Goal: Task Accomplishment & Management: Complete application form

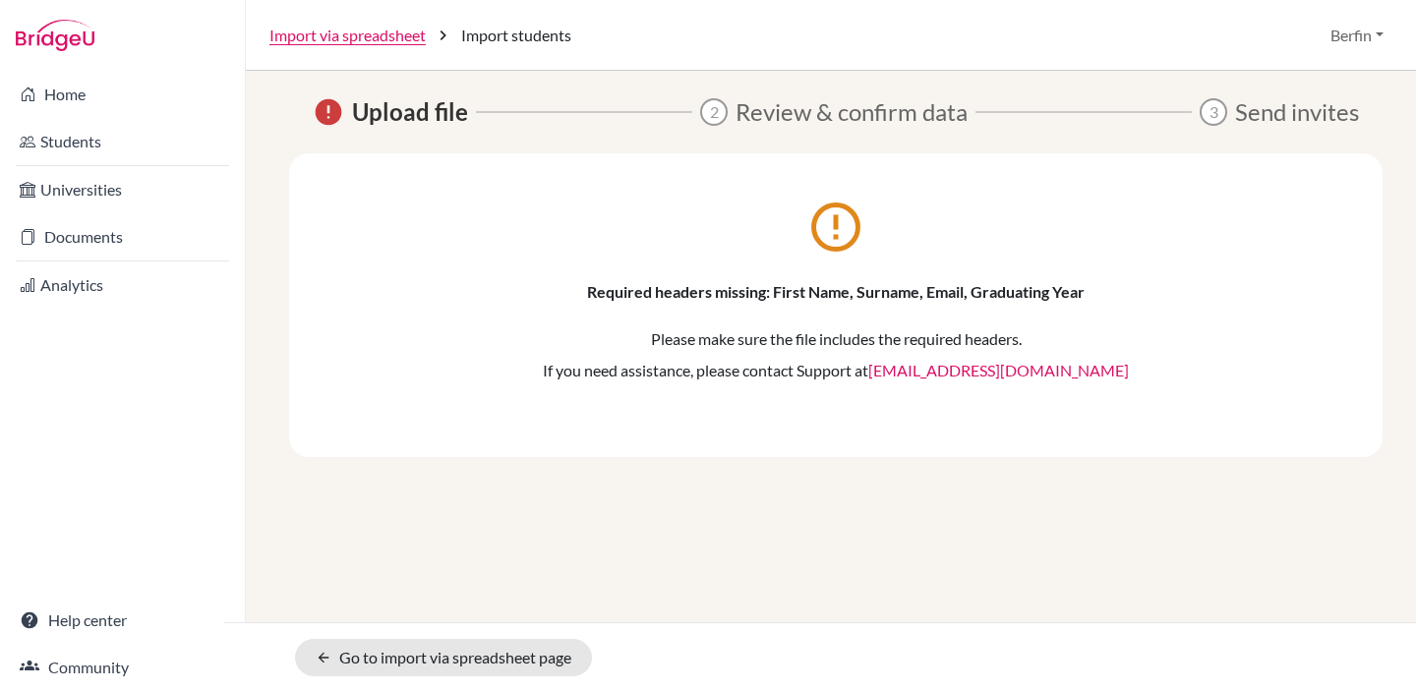
click at [571, 377] on p "If you need assistance, please contact Support at hi@bridge-u.com" at bounding box center [835, 371] width 975 height 24
click at [423, 654] on link "arrow_back Go to import via spreadsheet page" at bounding box center [443, 657] width 297 height 37
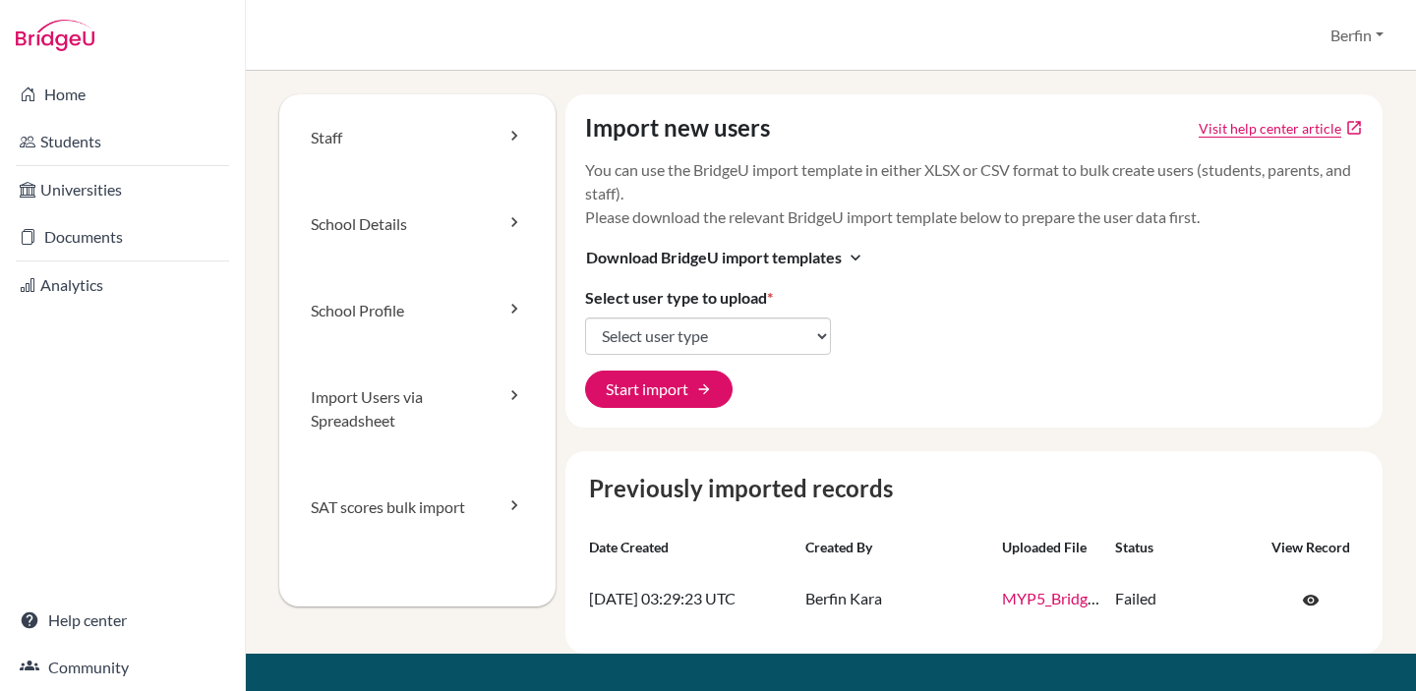
click at [900, 290] on div "Import new users Visit help center article open_in_new You can use the BridgeU …" at bounding box center [974, 260] width 818 height 333
click at [731, 344] on select "Select user type Students Students and parents Parents Advisors Report writers" at bounding box center [708, 336] width 246 height 37
select select "students"
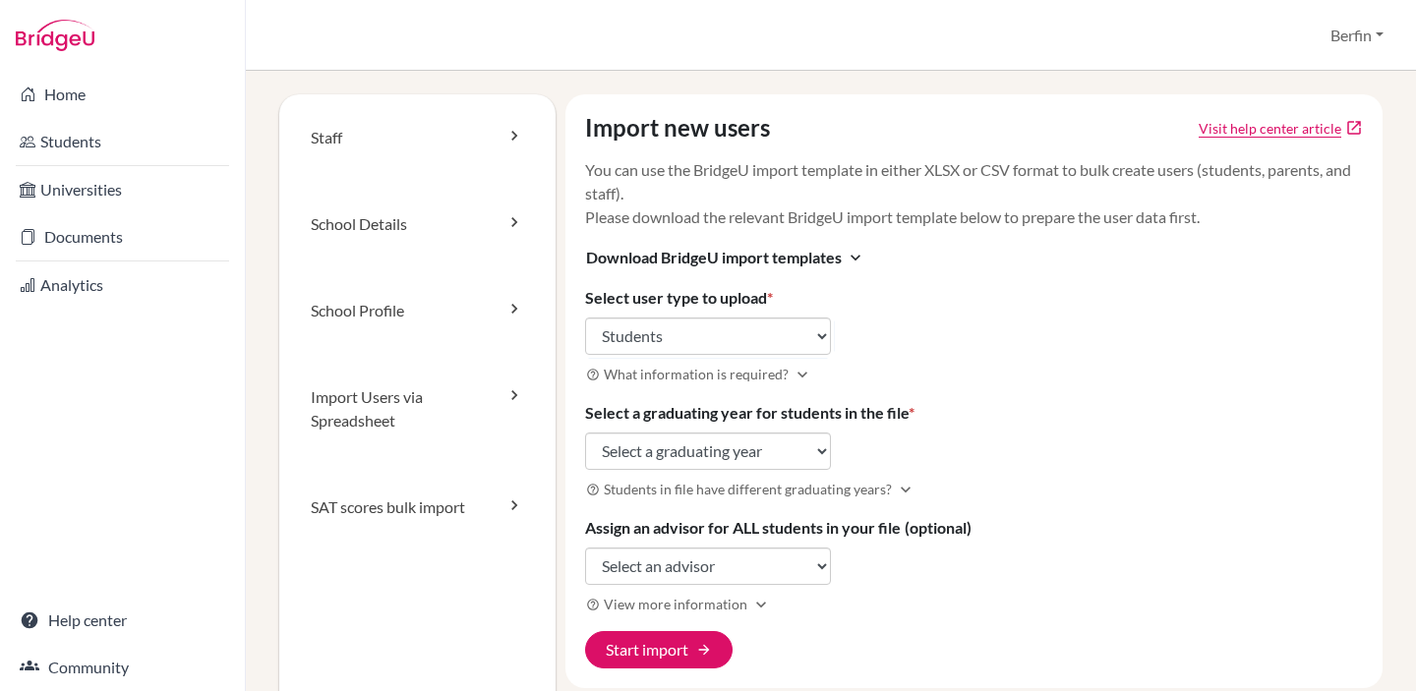
click at [996, 376] on h3 "help_outline What information is required? expand_more" at bounding box center [974, 374] width 779 height 23
click at [787, 456] on select "Select a graduating year [DATE] 2025 2026 2027 2028 2029" at bounding box center [708, 451] width 246 height 37
select select "2028"
click at [709, 577] on select "Select an advisor Aarti Bakshi Aytek Ciftci Gaida Erlano Ilham Ibrahimovic Berf…" at bounding box center [708, 566] width 246 height 37
select select "471819"
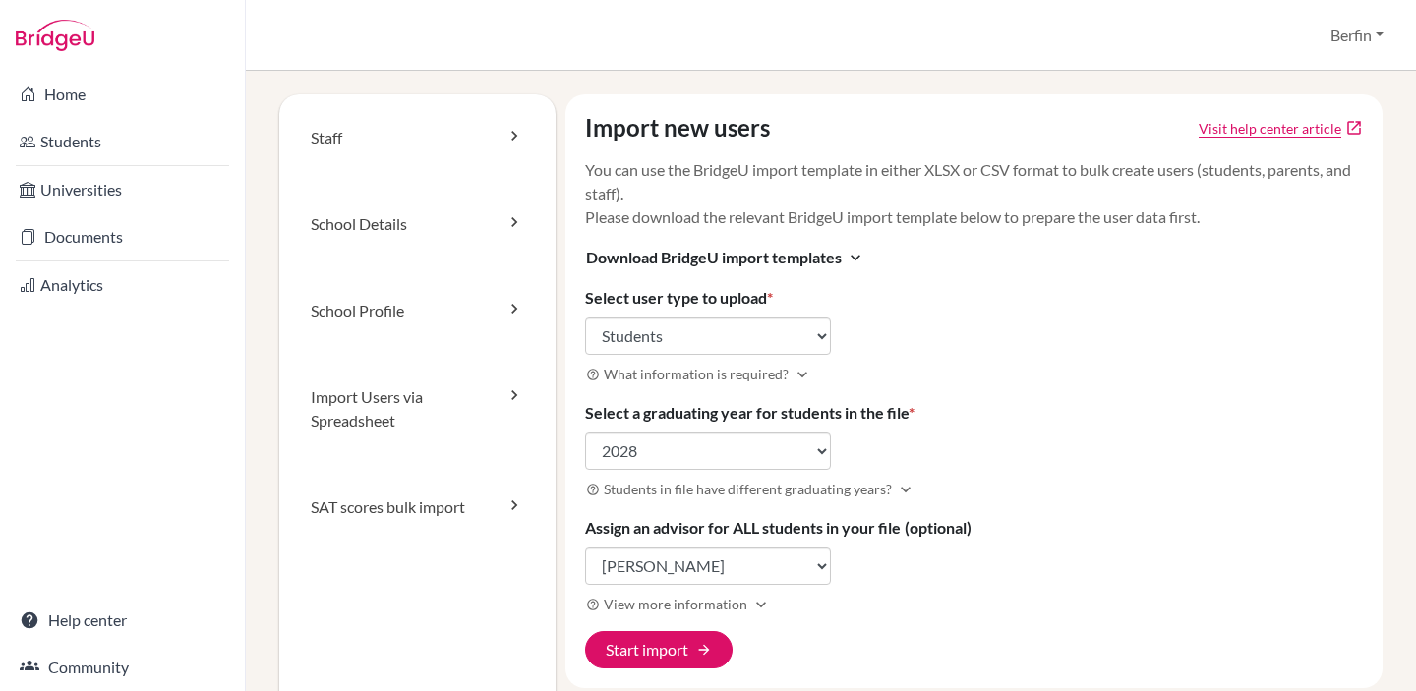
drag, startPoint x: 860, startPoint y: 595, endPoint x: 874, endPoint y: 595, distance: 13.8
click at [874, 595] on h3 "help_outline View more information expand_more" at bounding box center [974, 604] width 779 height 23
click at [694, 642] on button "Start import arrow_forward" at bounding box center [658, 649] width 147 height 37
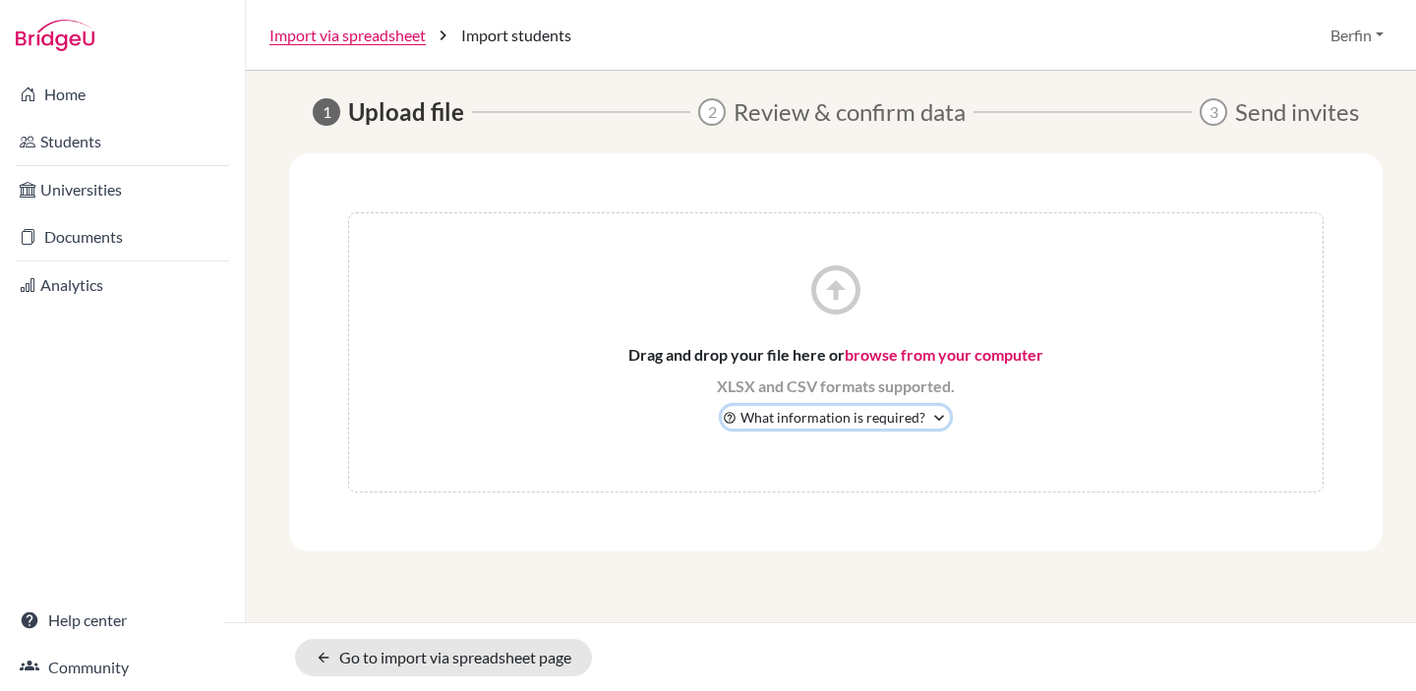
click at [914, 412] on span "What information is required?" at bounding box center [832, 417] width 185 height 21
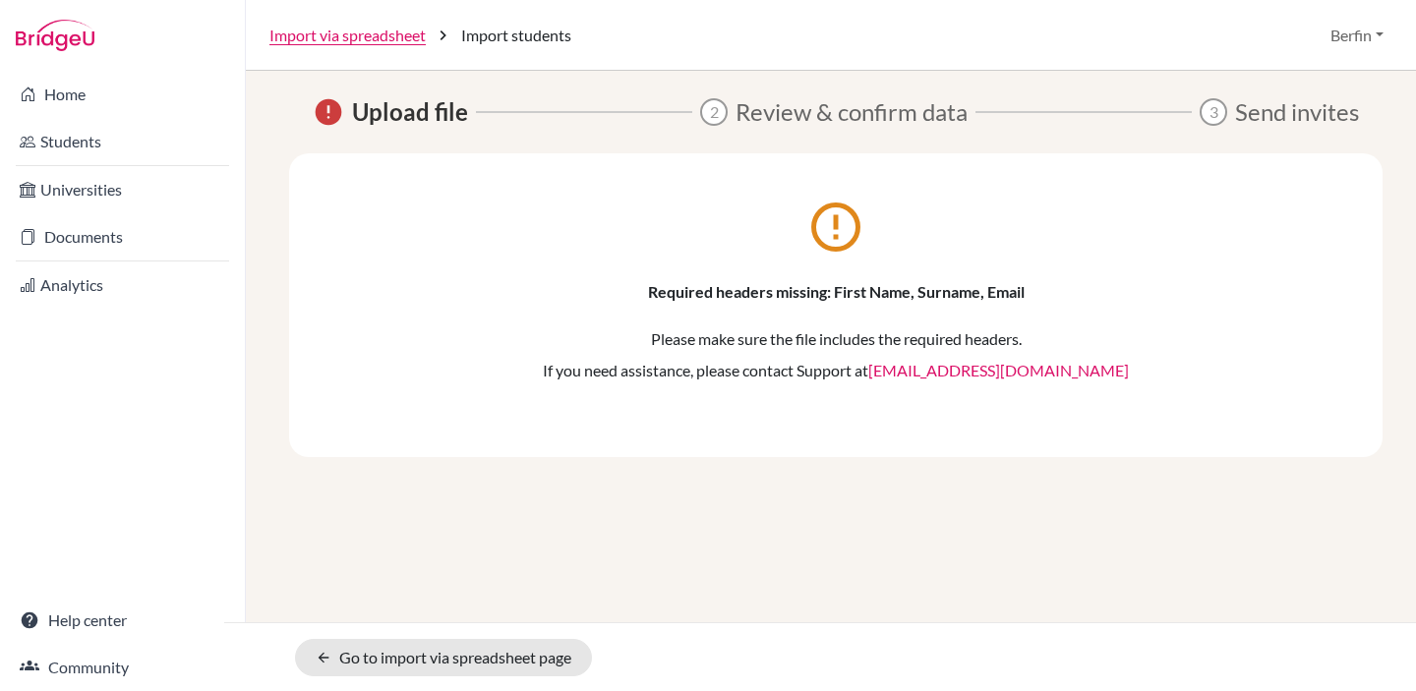
click at [682, 410] on div "error_outline Required headers missing: First Name, Surname, Email Please make …" at bounding box center [835, 305] width 1093 height 304
click at [882, 112] on span "Review & confirm data" at bounding box center [851, 111] width 232 height 35
click at [332, 120] on span "error" at bounding box center [328, 111] width 31 height 31
click at [492, 662] on link "arrow_back Go to import via spreadsheet page" at bounding box center [443, 657] width 297 height 37
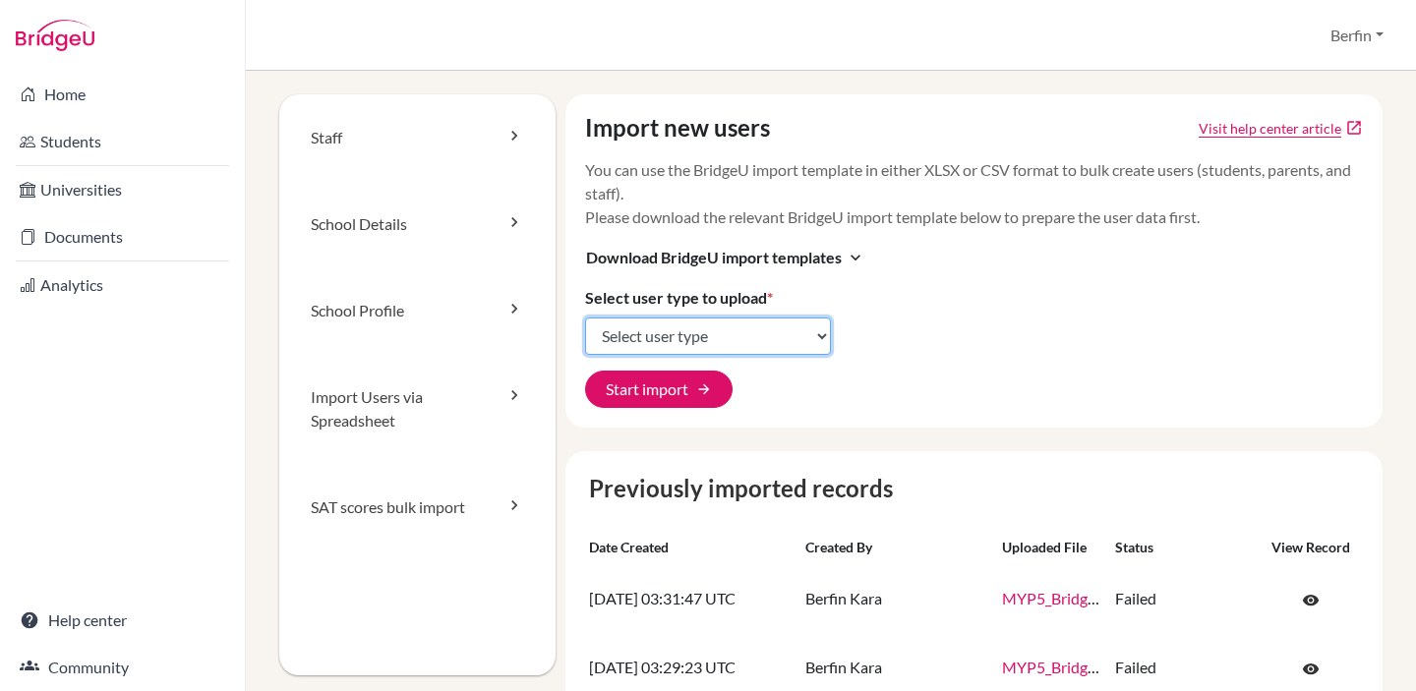
click at [734, 318] on select "Select user type Students Students and parents Parents Advisors Report writers" at bounding box center [708, 336] width 246 height 37
select select "students"
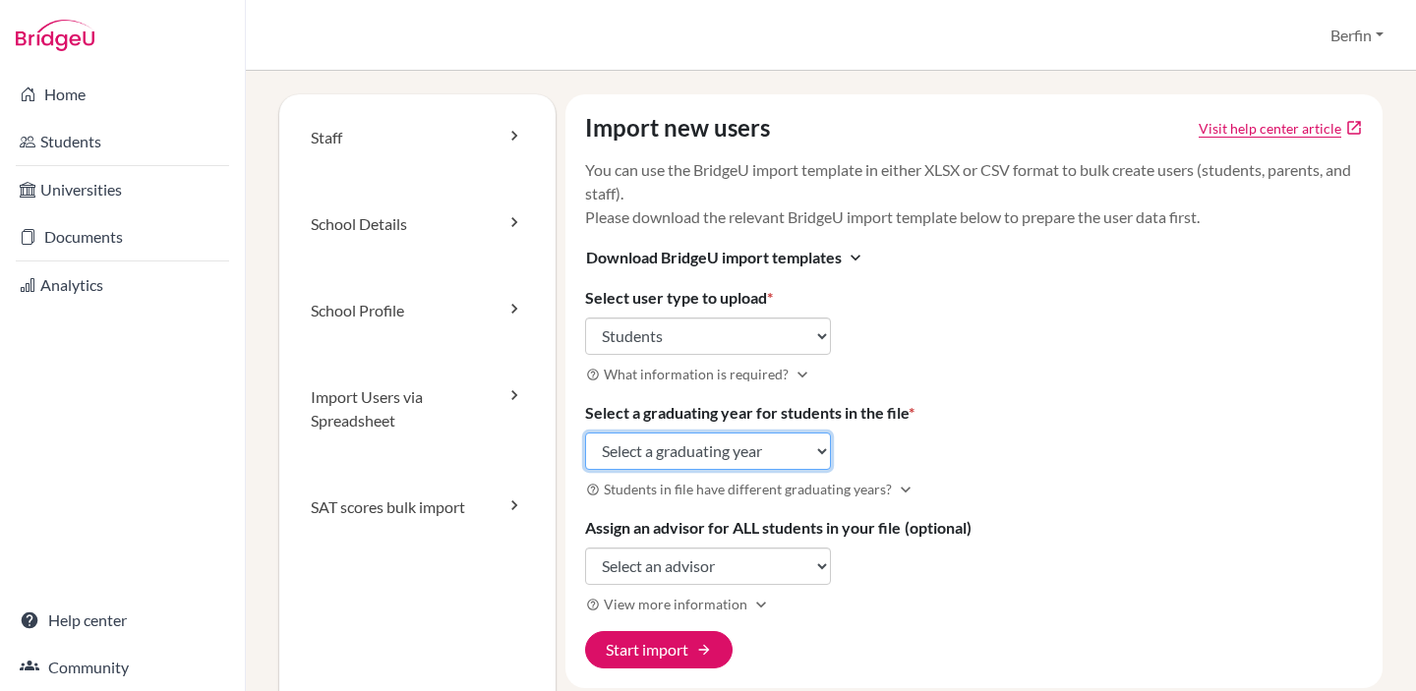
click at [710, 465] on select "Select a graduating year [DATE] 2025 2026 2027 2028 2029" at bounding box center [708, 451] width 246 height 37
select select "2028"
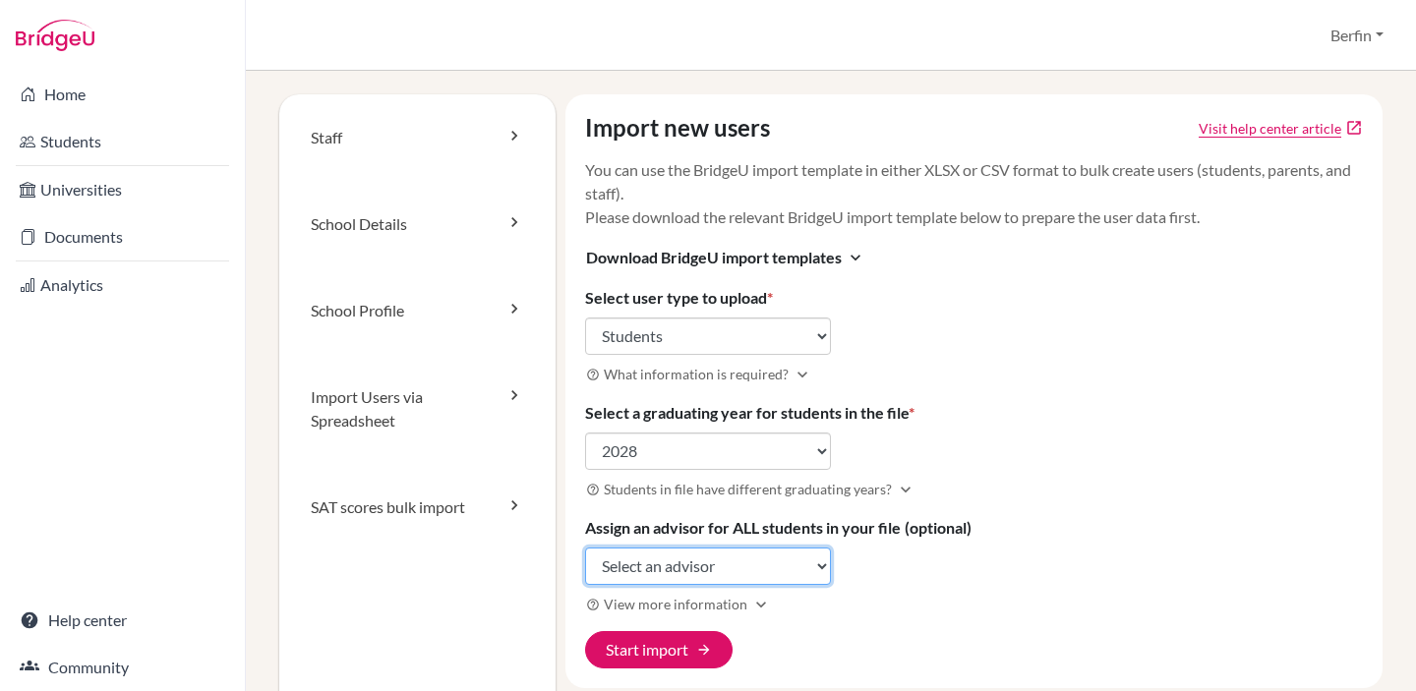
click at [748, 579] on select "Select an advisor [PERSON_NAME] [PERSON_NAME] Erlano [PERSON_NAME] Berfin [PERS…" at bounding box center [708, 566] width 246 height 37
select select "471819"
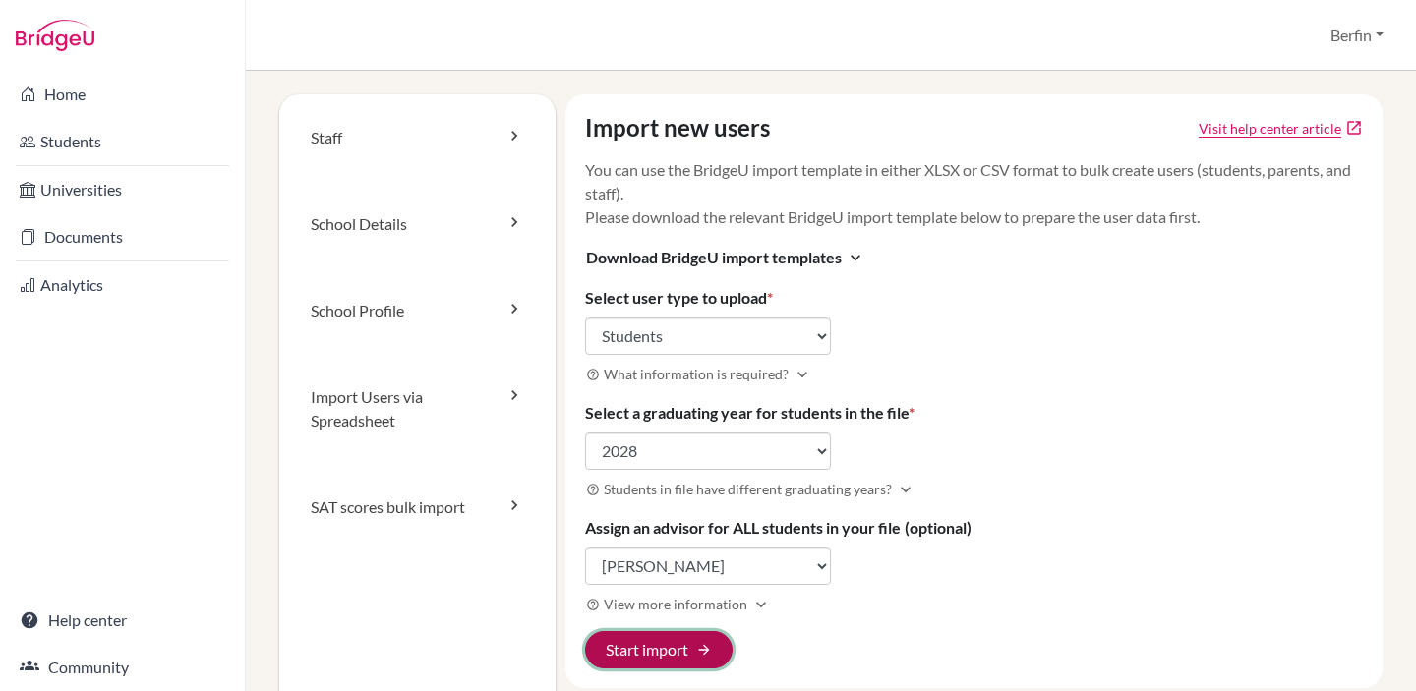
click at [685, 648] on button "Start import arrow_forward" at bounding box center [658, 649] width 147 height 37
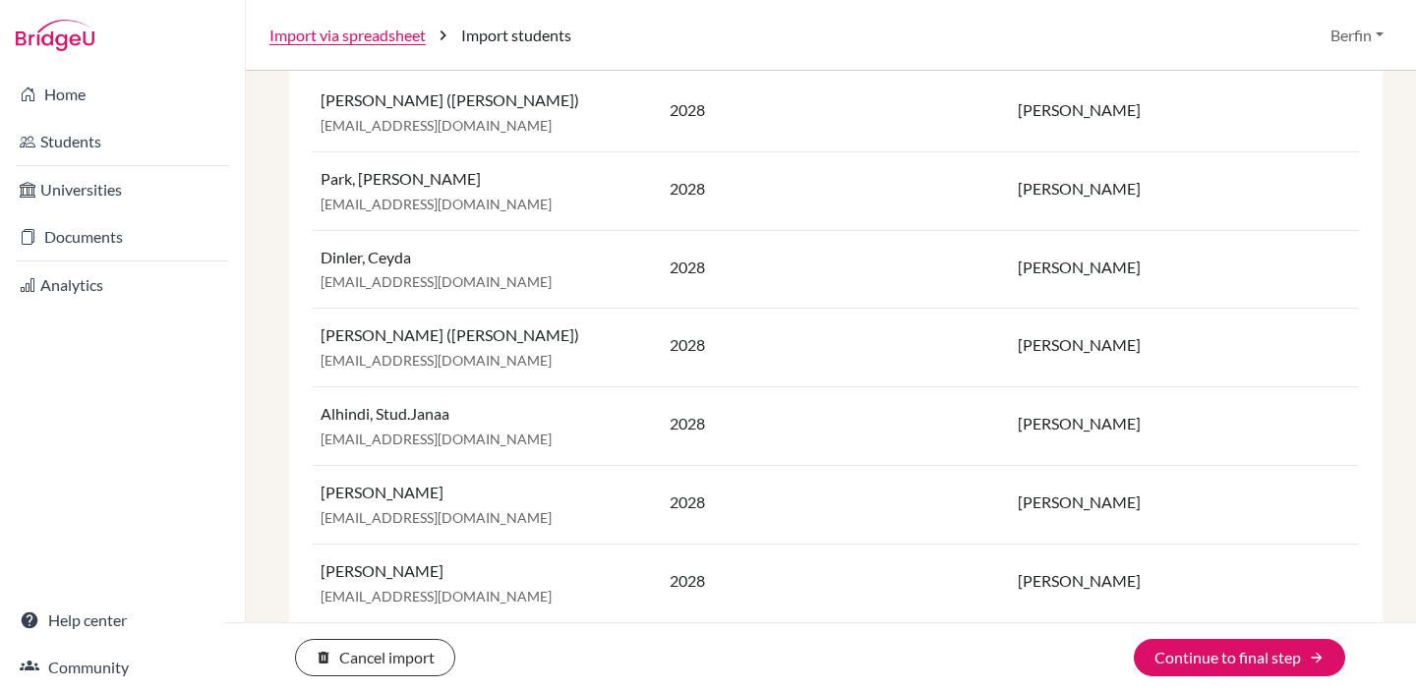
scroll to position [377, 0]
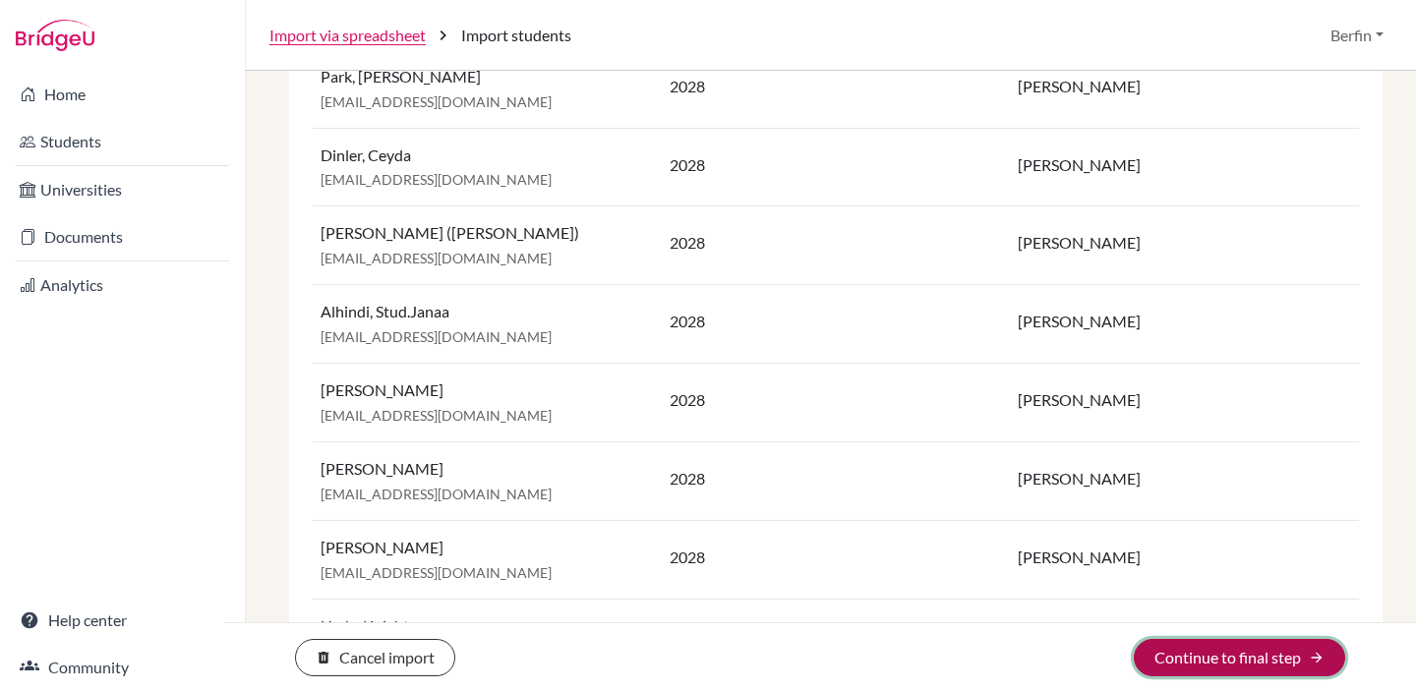
click at [1280, 669] on button "Continue to final step arrow_forward" at bounding box center [1239, 657] width 211 height 37
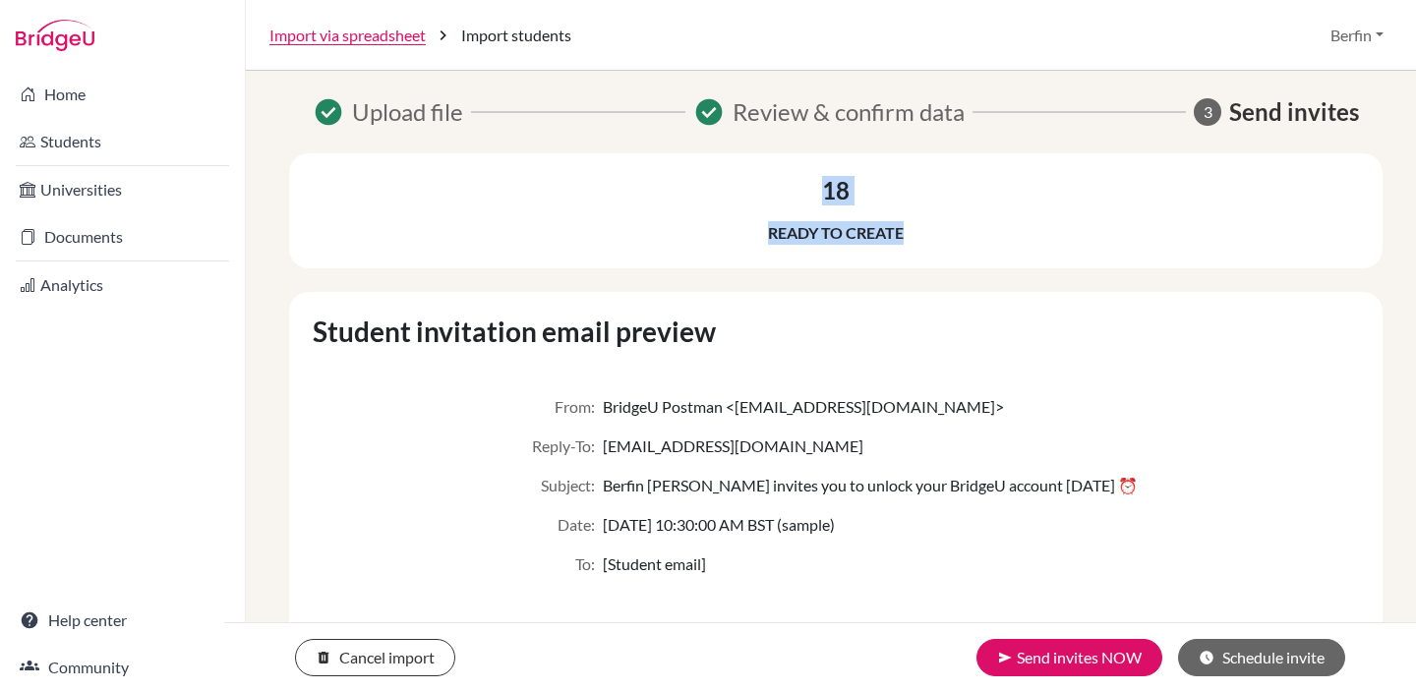
drag, startPoint x: 791, startPoint y: 159, endPoint x: 929, endPoint y: 242, distance: 161.4
click at [929, 242] on div "18 Ready to create" at bounding box center [835, 210] width 1093 height 115
click at [930, 242] on div "18 Ready to create" at bounding box center [835, 211] width 1093 height 68
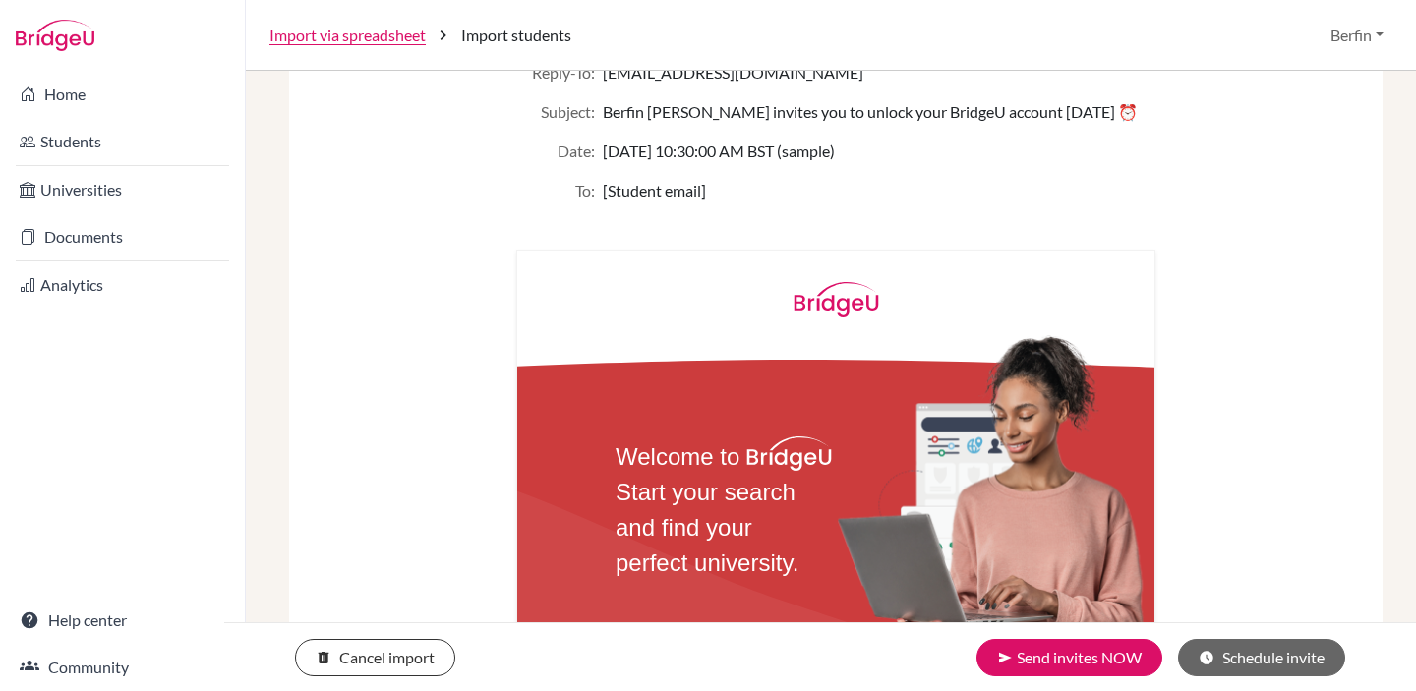
scroll to position [847, 0]
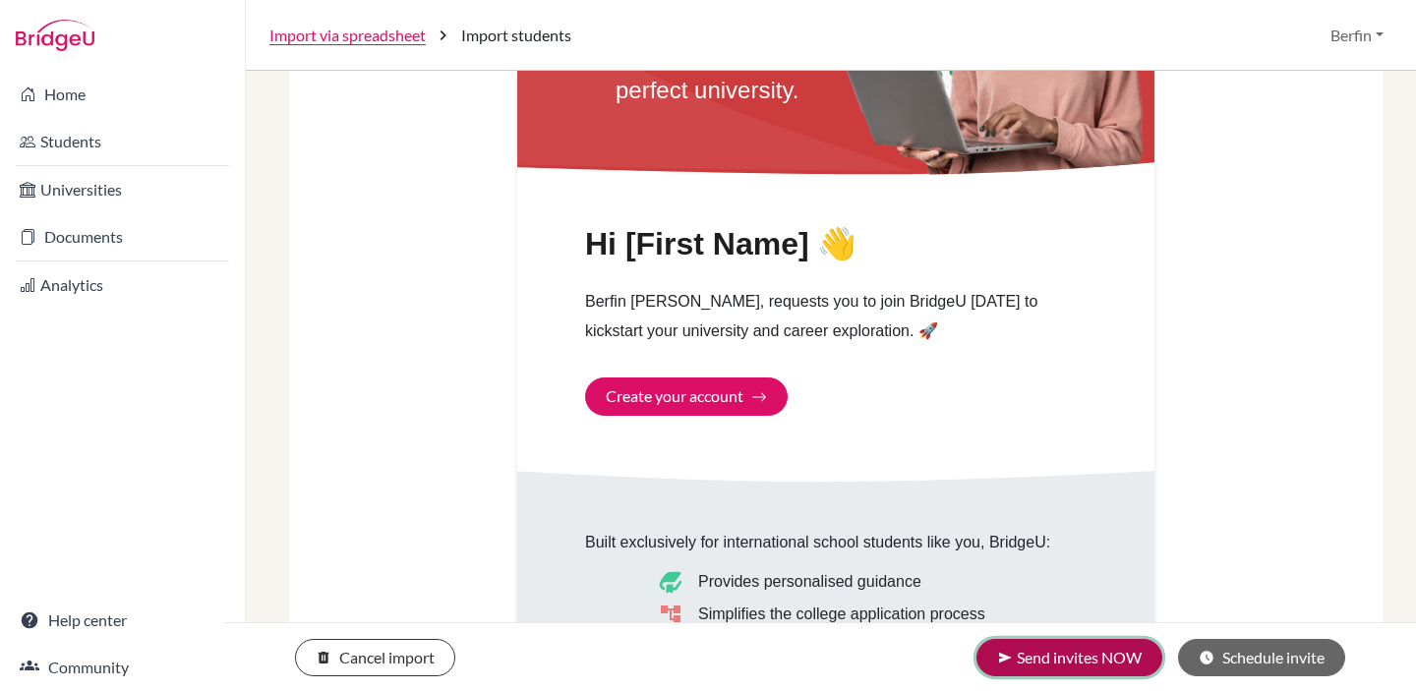
click at [1089, 669] on button "send Send invites NOW" at bounding box center [1069, 657] width 186 height 37
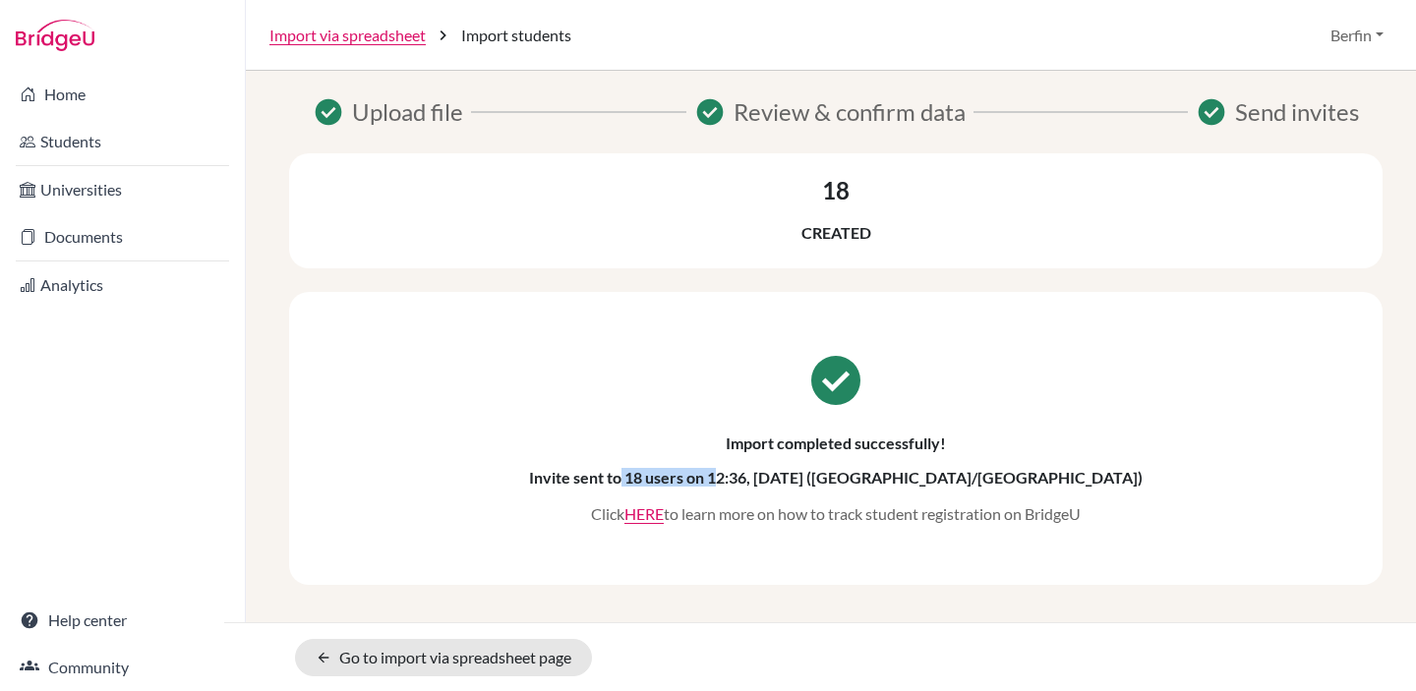
drag, startPoint x: 727, startPoint y: 470, endPoint x: 818, endPoint y: 470, distance: 91.4
click at [818, 470] on h6 "Invite sent to 18 users on 12:36, [DATE] ([GEOGRAPHIC_DATA]/[GEOGRAPHIC_DATA])" at bounding box center [836, 477] width 614 height 19
click at [1270, 274] on div "check_circle Upload file check_circle Review & confirm data check_circle Send i…" at bounding box center [830, 339] width 1103 height 491
click at [1223, 332] on div "check_circle Import completed successfully! Invite sent to 18 users on 12:36, […" at bounding box center [835, 438] width 1093 height 293
click at [1049, 214] on div "18 Created" at bounding box center [835, 211] width 1093 height 68
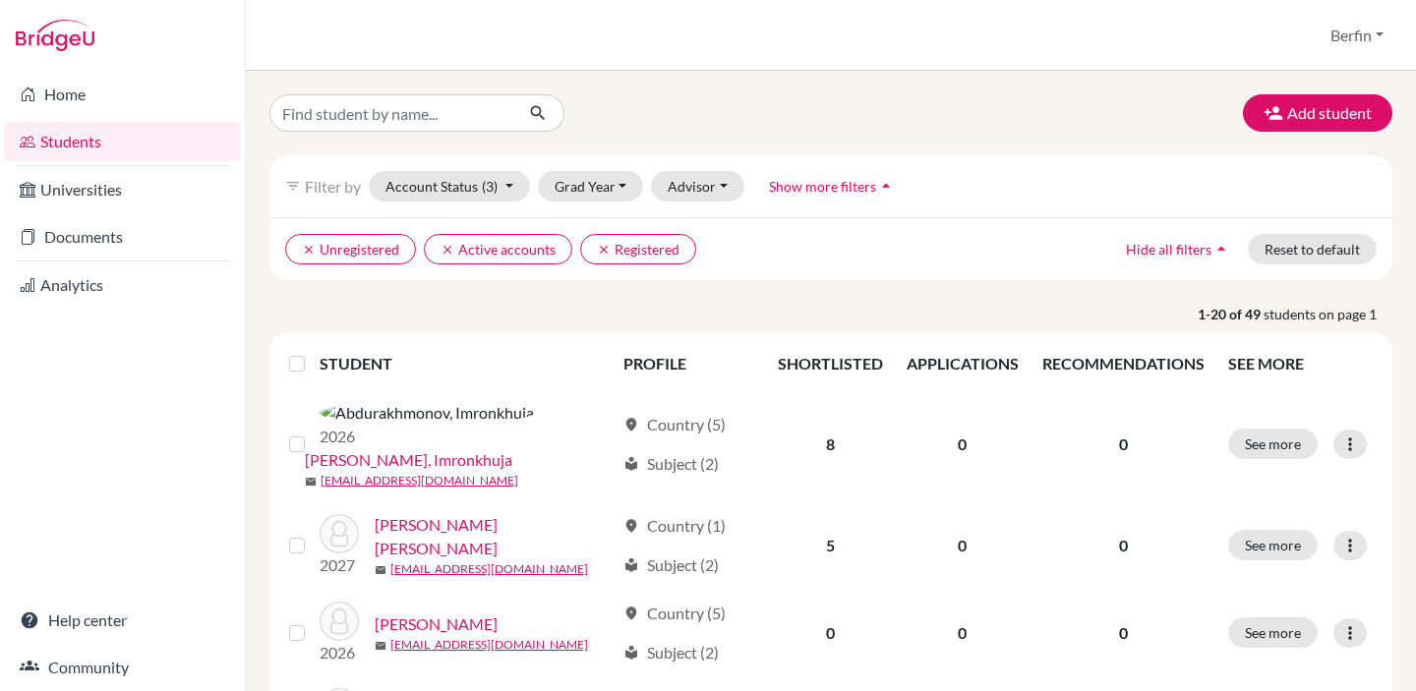
click at [1312, 79] on div "Add student filter_list Filter by Account Status (3) Active accounts done Archi…" at bounding box center [831, 381] width 1170 height 620
click at [1308, 111] on button "Add student" at bounding box center [1317, 112] width 149 height 37
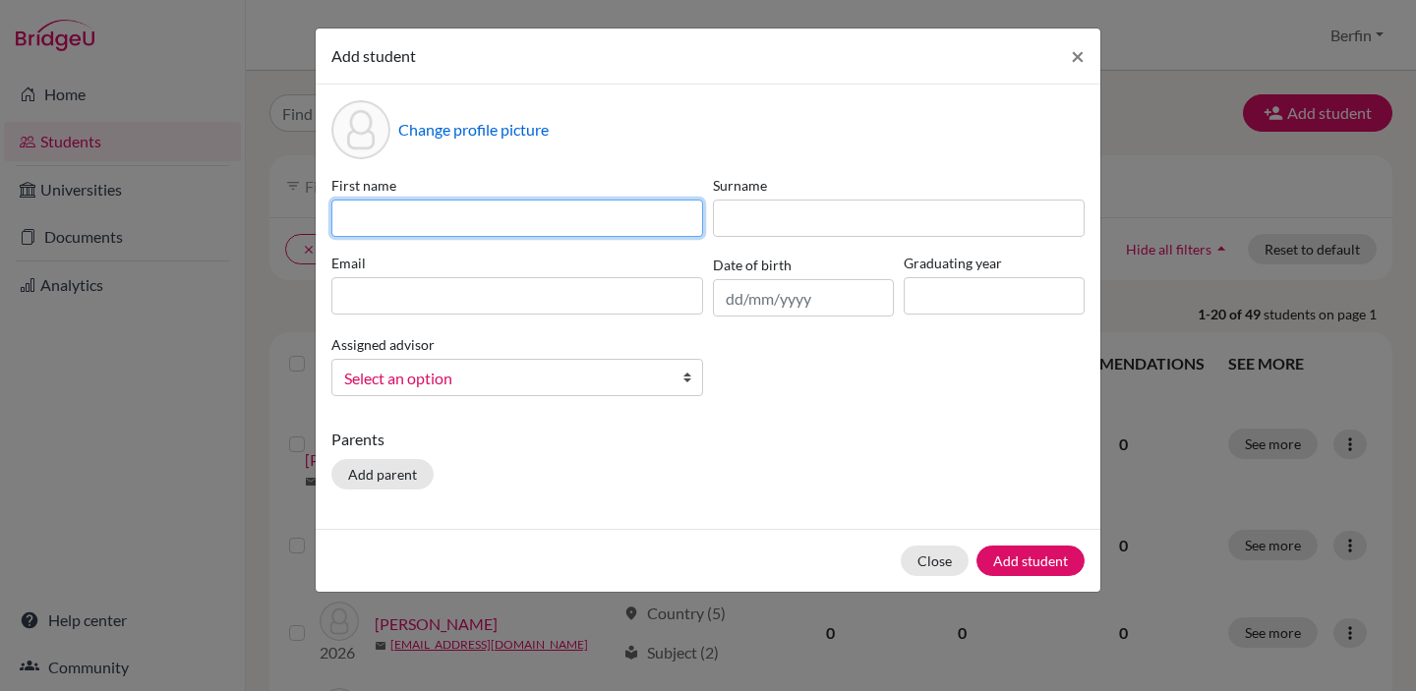
click at [665, 203] on input at bounding box center [517, 218] width 372 height 37
type input "Elina"
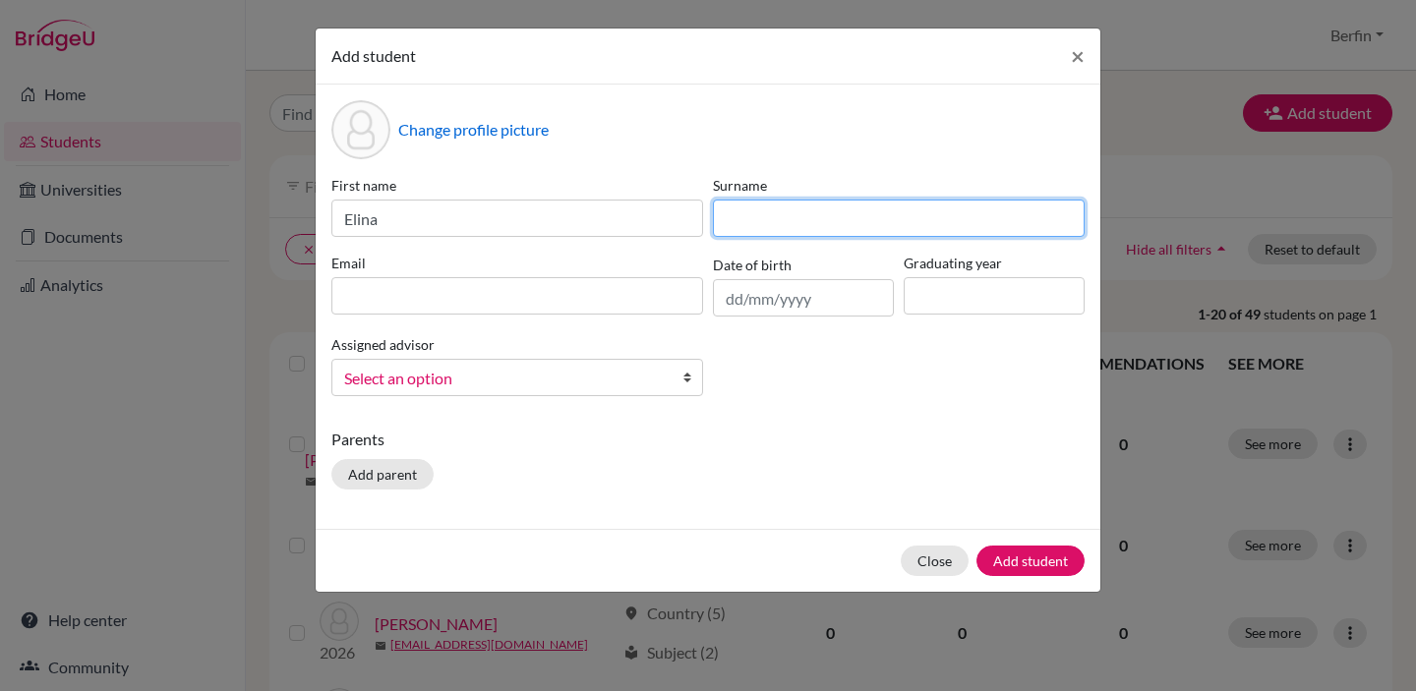
click at [823, 212] on input at bounding box center [899, 218] width 372 height 37
type input "Zhang"
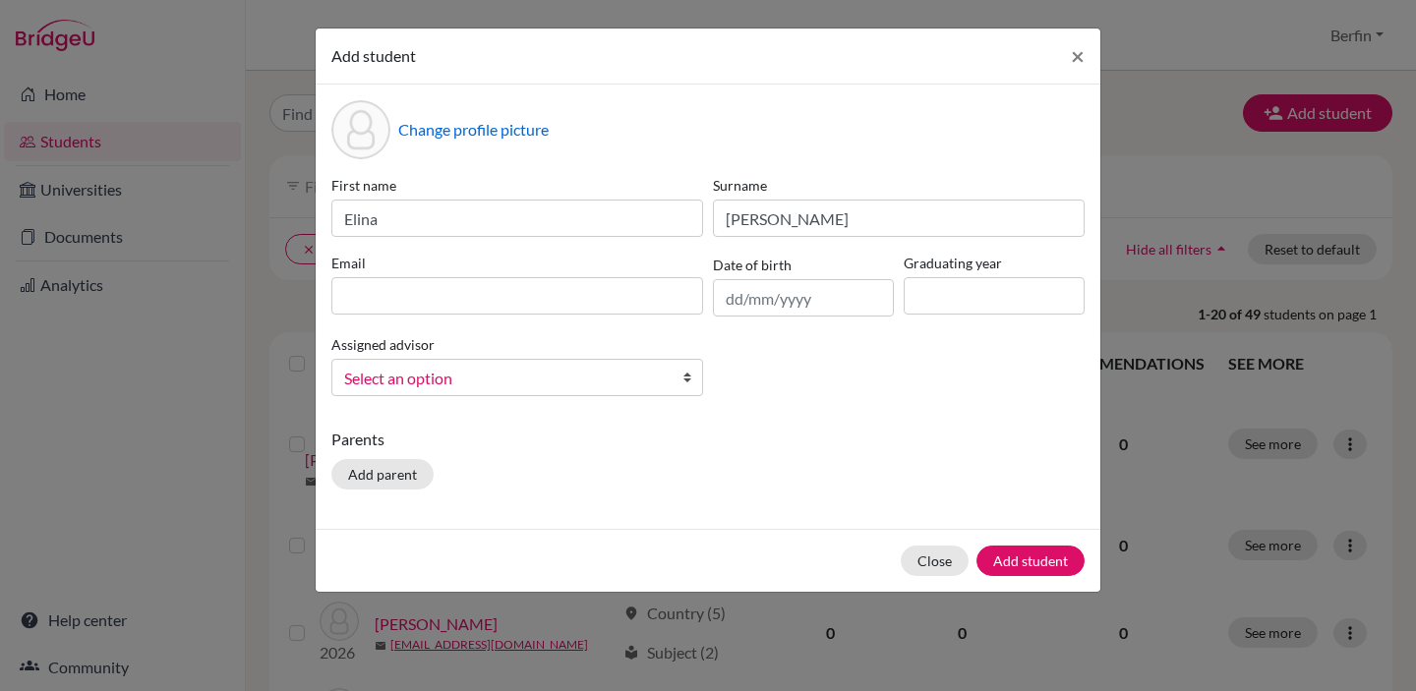
click at [601, 320] on div "First name Elina Surname Zhang Email Date of birth Graduating year Assigned adv…" at bounding box center [707, 293] width 763 height 237
click at [608, 301] on input at bounding box center [517, 295] width 372 height 37
paste input "stud.tzhang@sistokyo.jp"
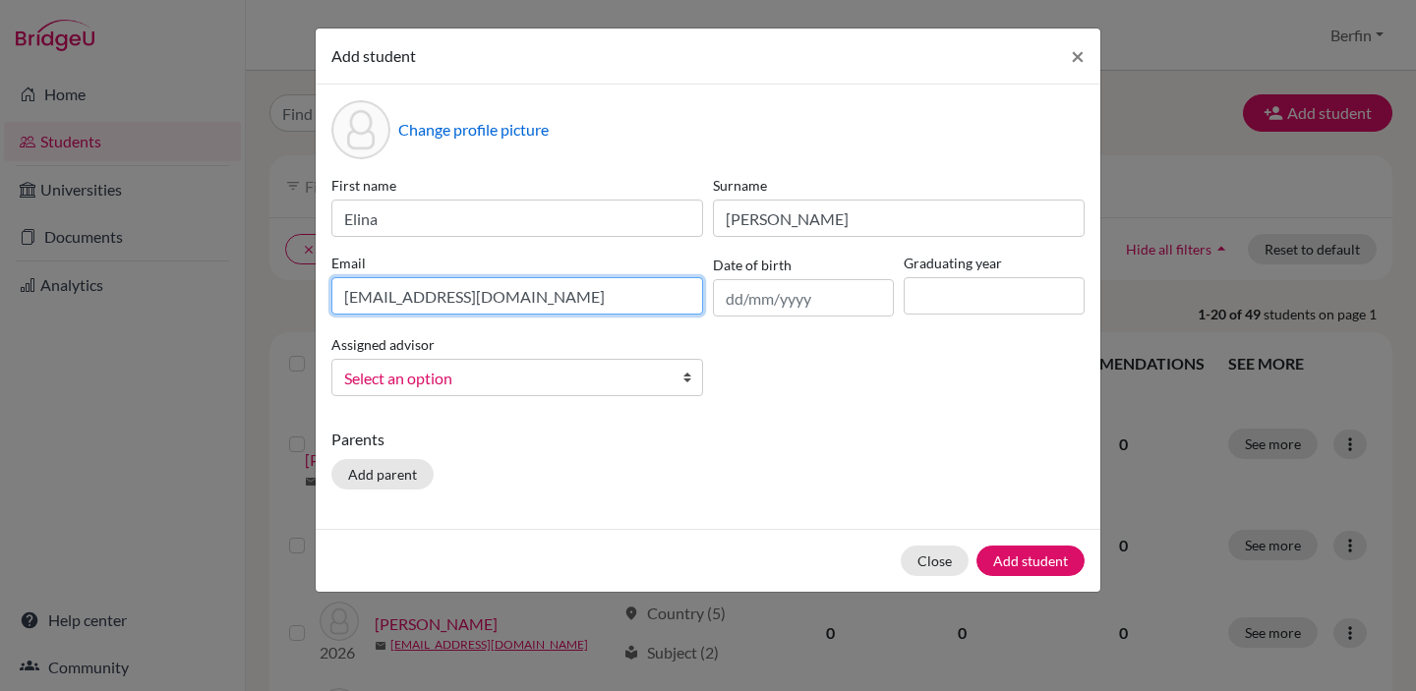
type input "stud.tzhang@sistokyo.jp"
click at [877, 387] on div "First name Elina Surname Zhang Email stud.tzhang@sistokyo.jp Date of birth Grad…" at bounding box center [707, 293] width 763 height 237
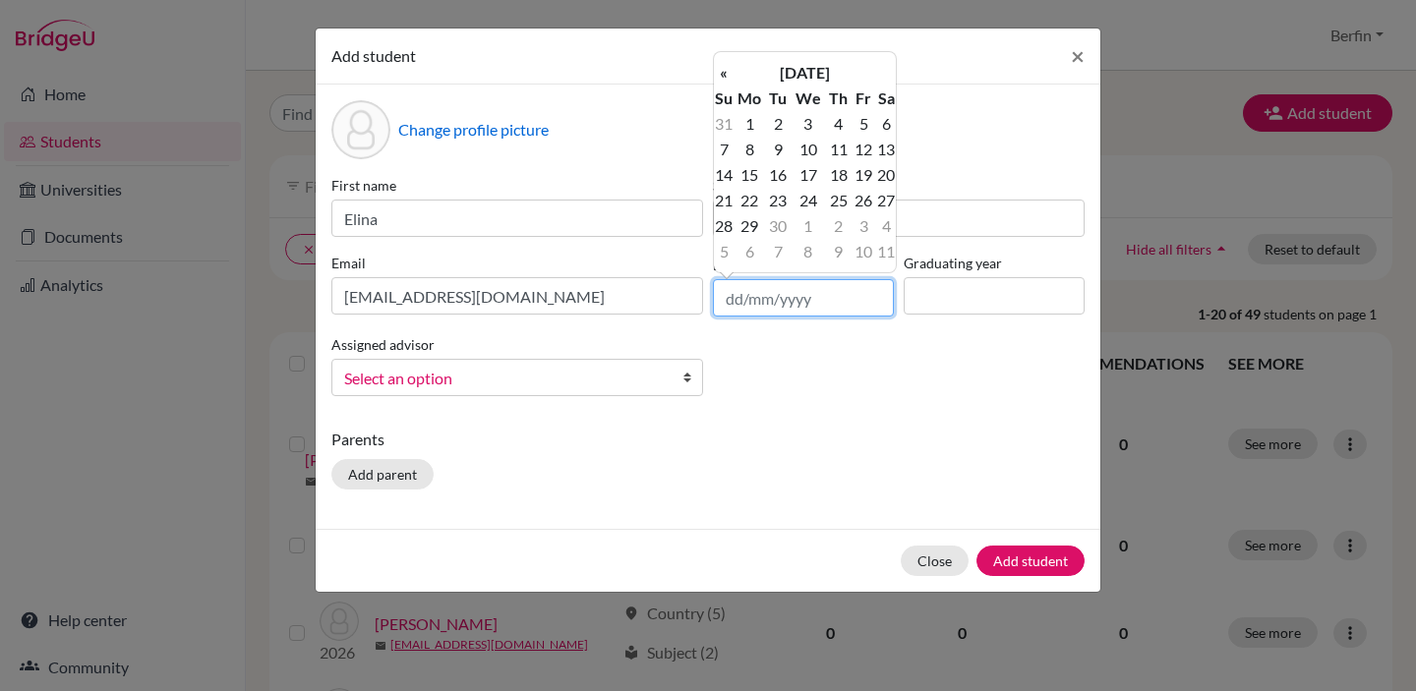
click at [738, 300] on input "text" at bounding box center [803, 297] width 181 height 37
click at [782, 155] on td "9" at bounding box center [778, 150] width 25 height 26
click at [760, 299] on input "09/09/2025" at bounding box center [803, 297] width 181 height 37
click at [887, 149] on td "13" at bounding box center [886, 150] width 20 height 26
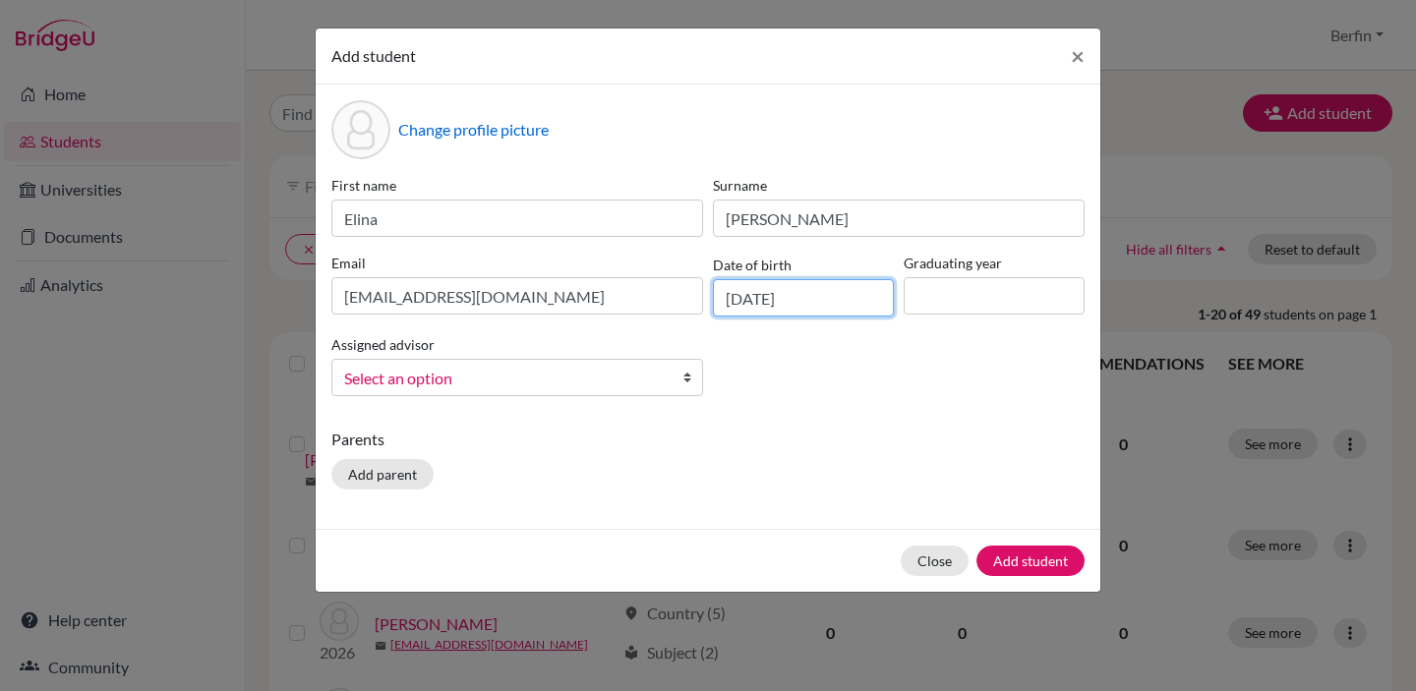
click at [810, 299] on input "13/09/2025" at bounding box center [803, 297] width 181 height 37
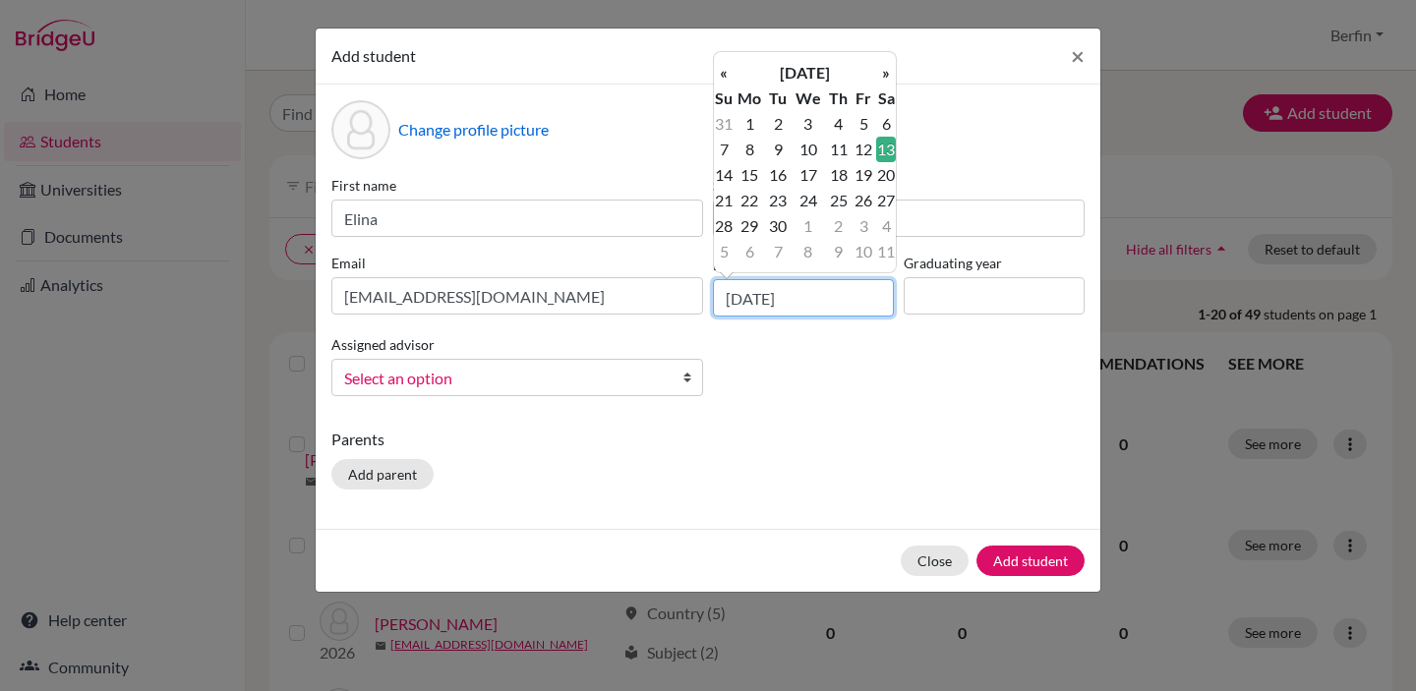
type input "13/09/2008"
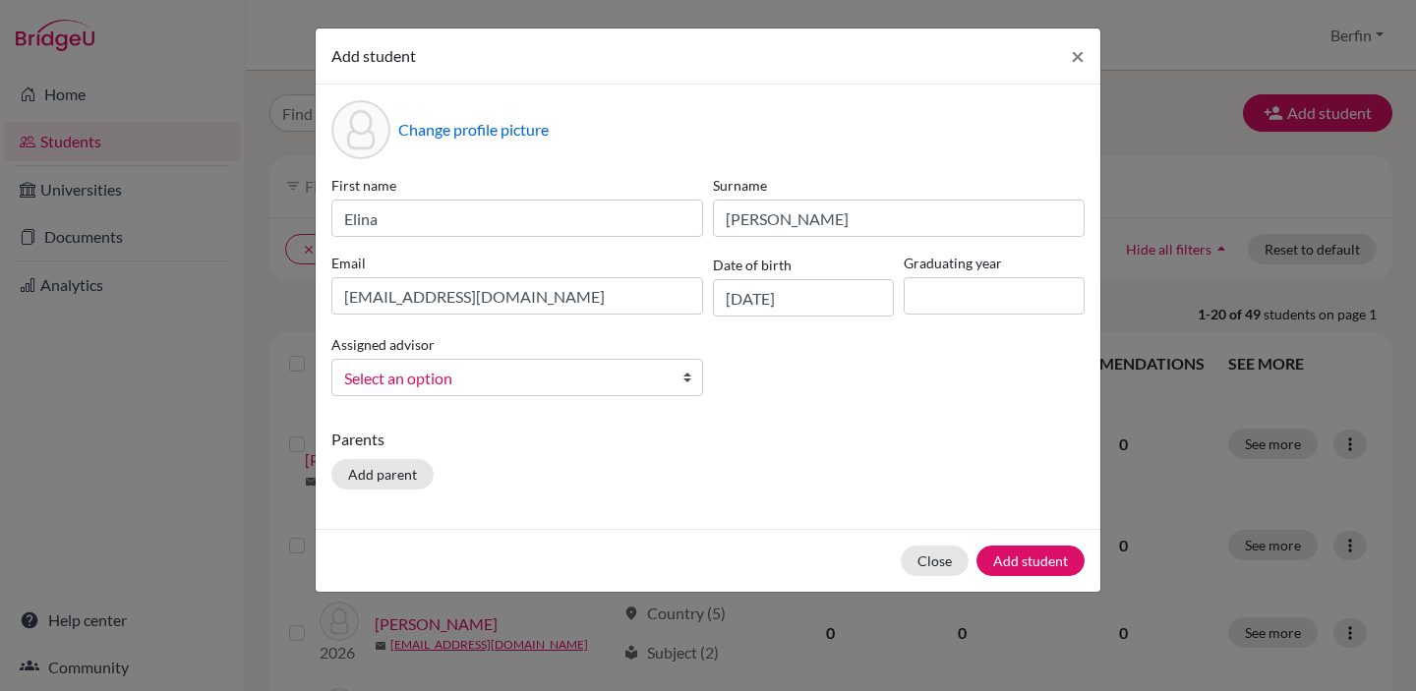
click at [856, 428] on p "Parents" at bounding box center [707, 440] width 753 height 24
click at [909, 407] on div "First name Elina Surname Zhang Email stud.tzhang@sistokyo.jp Date of birth 13/0…" at bounding box center [707, 293] width 763 height 237
click at [974, 312] on input at bounding box center [994, 295] width 181 height 37
type input "2027"
click at [858, 400] on div "First name Elina Surname Zhang Email stud.tzhang@sistokyo.jp Date of birth 13/0…" at bounding box center [707, 293] width 763 height 237
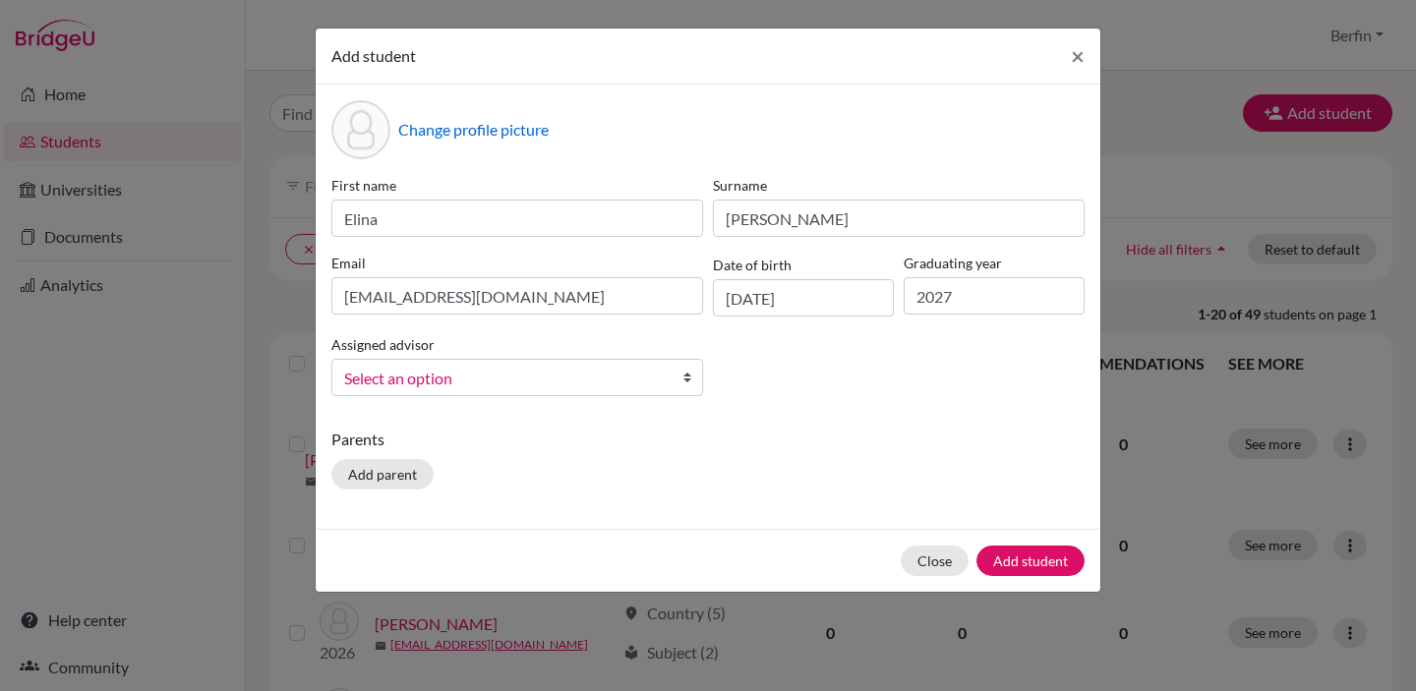
click at [657, 381] on span "Select an option" at bounding box center [504, 379] width 321 height 26
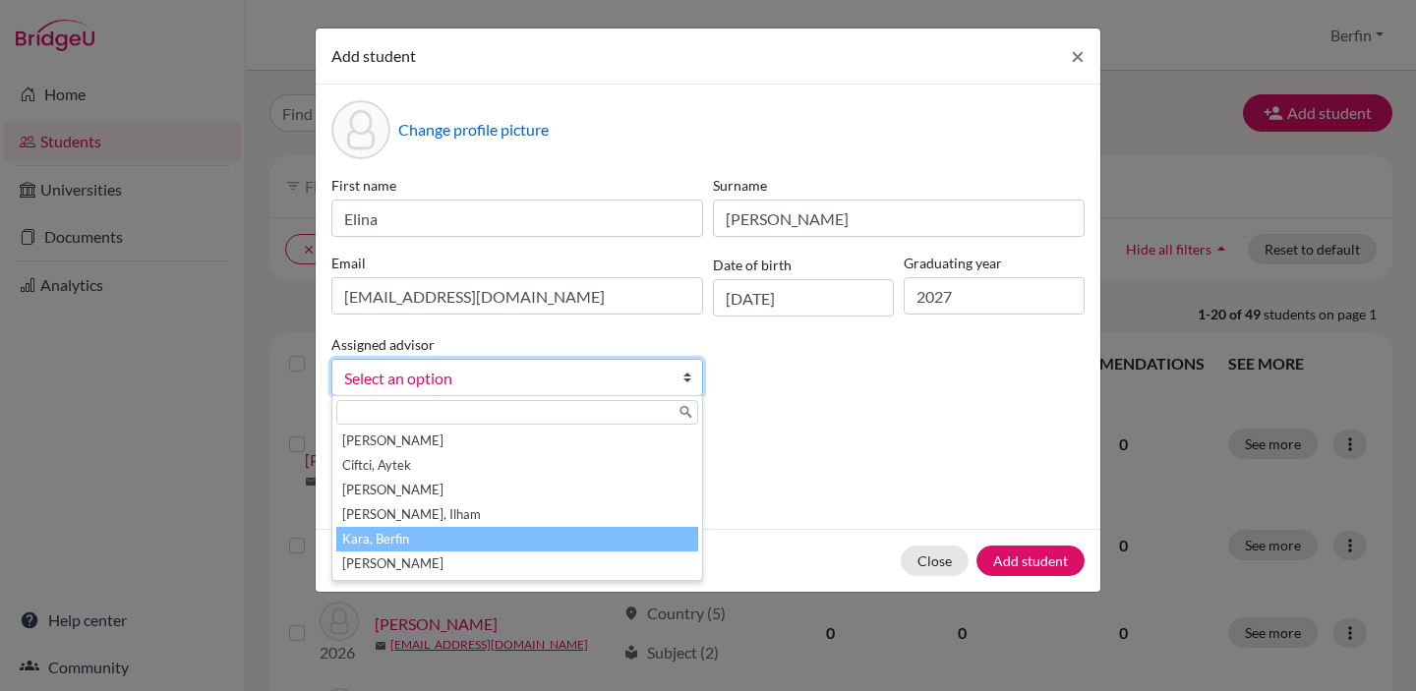
click at [486, 551] on li "Kara, Berfin" at bounding box center [517, 539] width 362 height 25
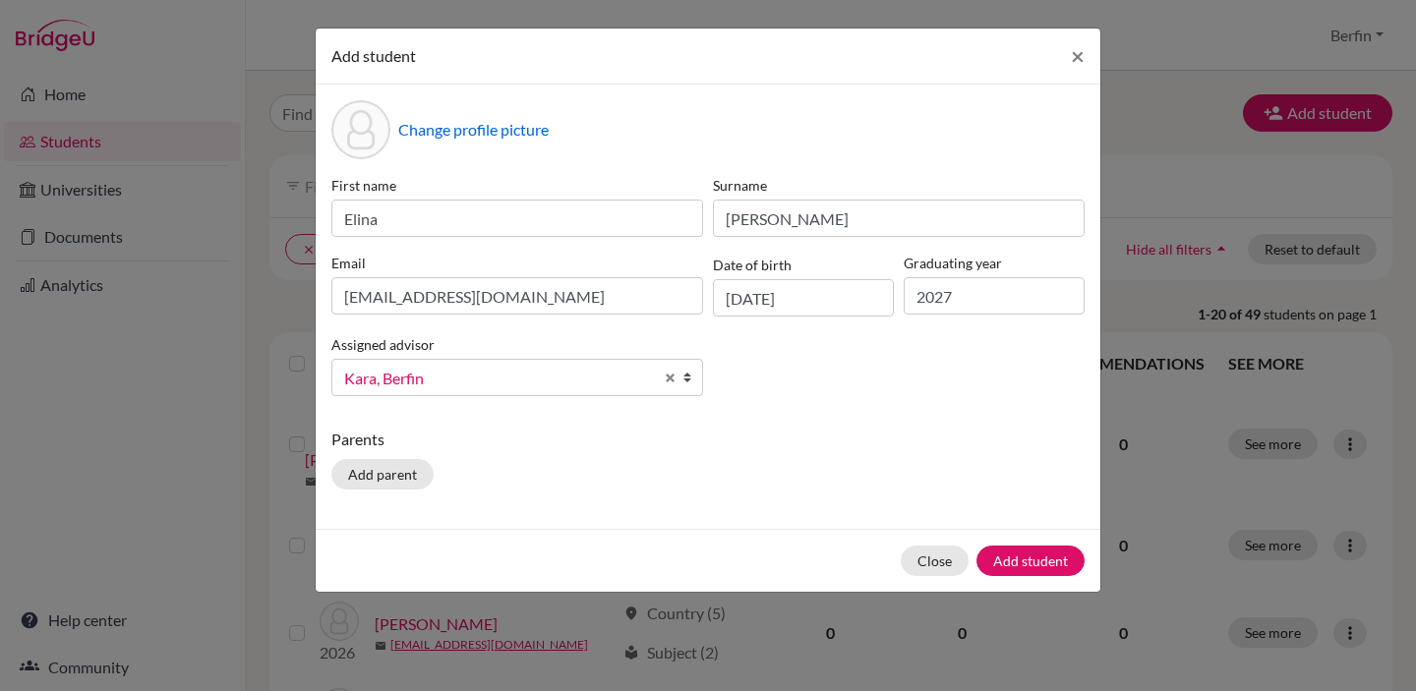
click at [625, 481] on div "Parents Add parent" at bounding box center [707, 463] width 753 height 70
click at [1032, 561] on button "Add student" at bounding box center [1030, 561] width 108 height 30
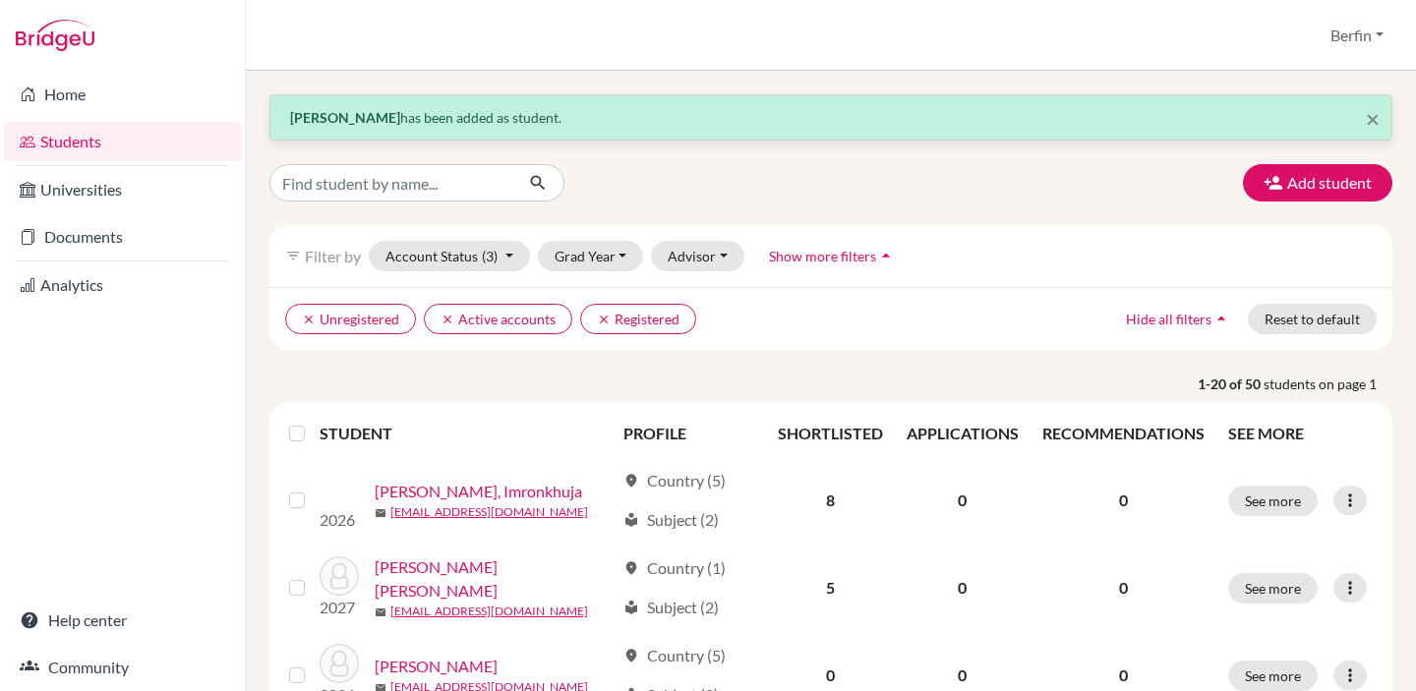
scroll to position [1628, 0]
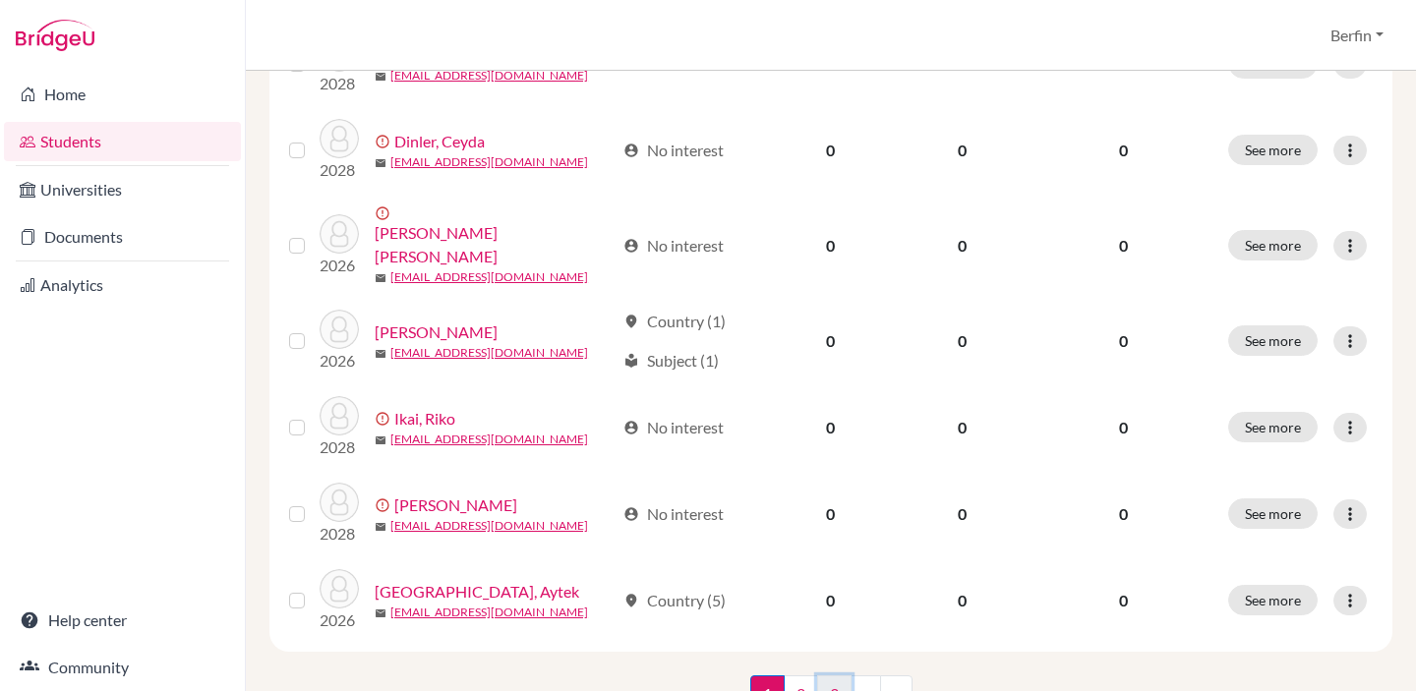
click at [828, 675] on link "3" at bounding box center [834, 693] width 34 height 37
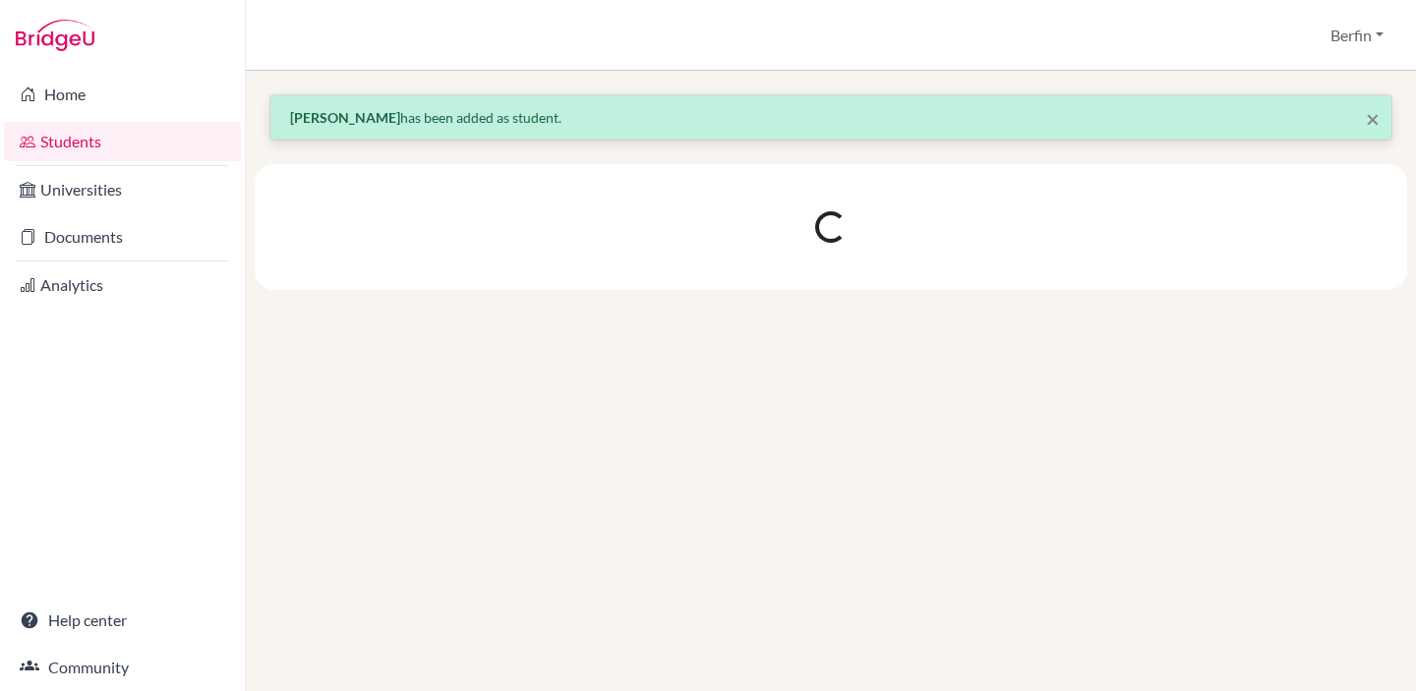
scroll to position [0, 0]
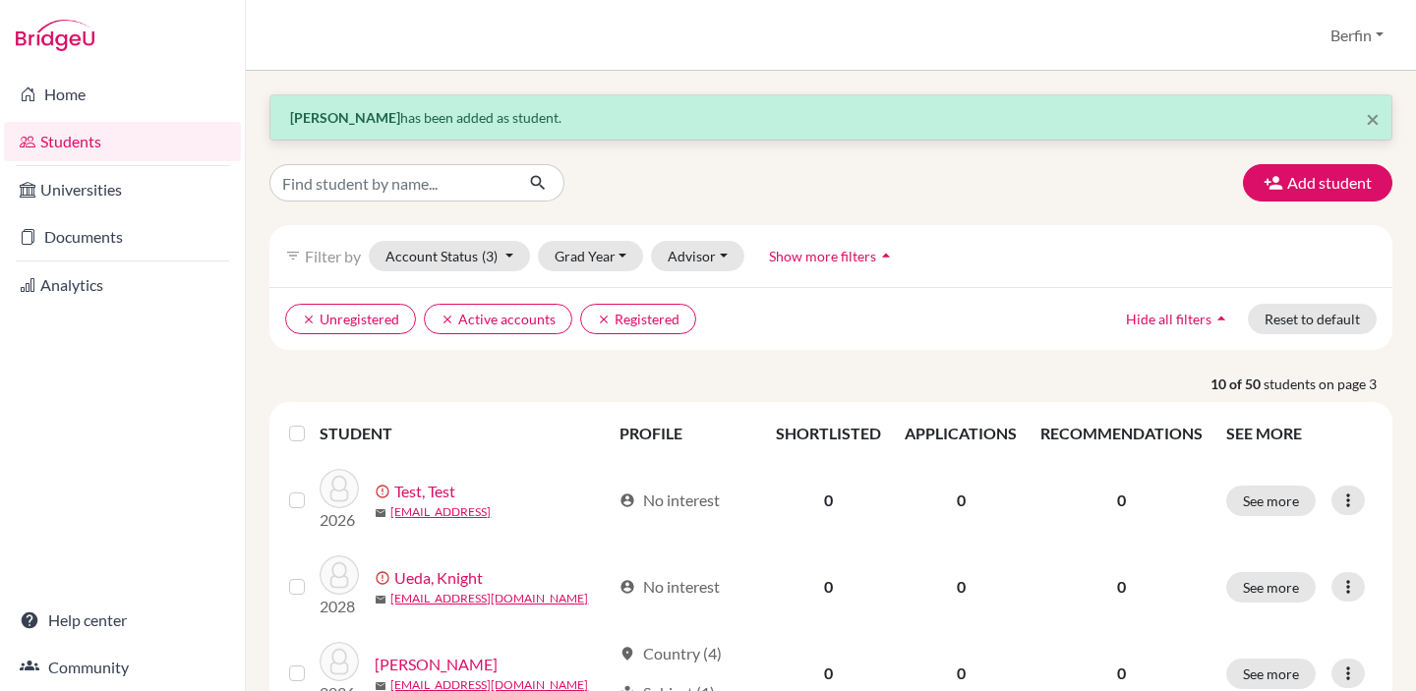
scroll to position [763, 0]
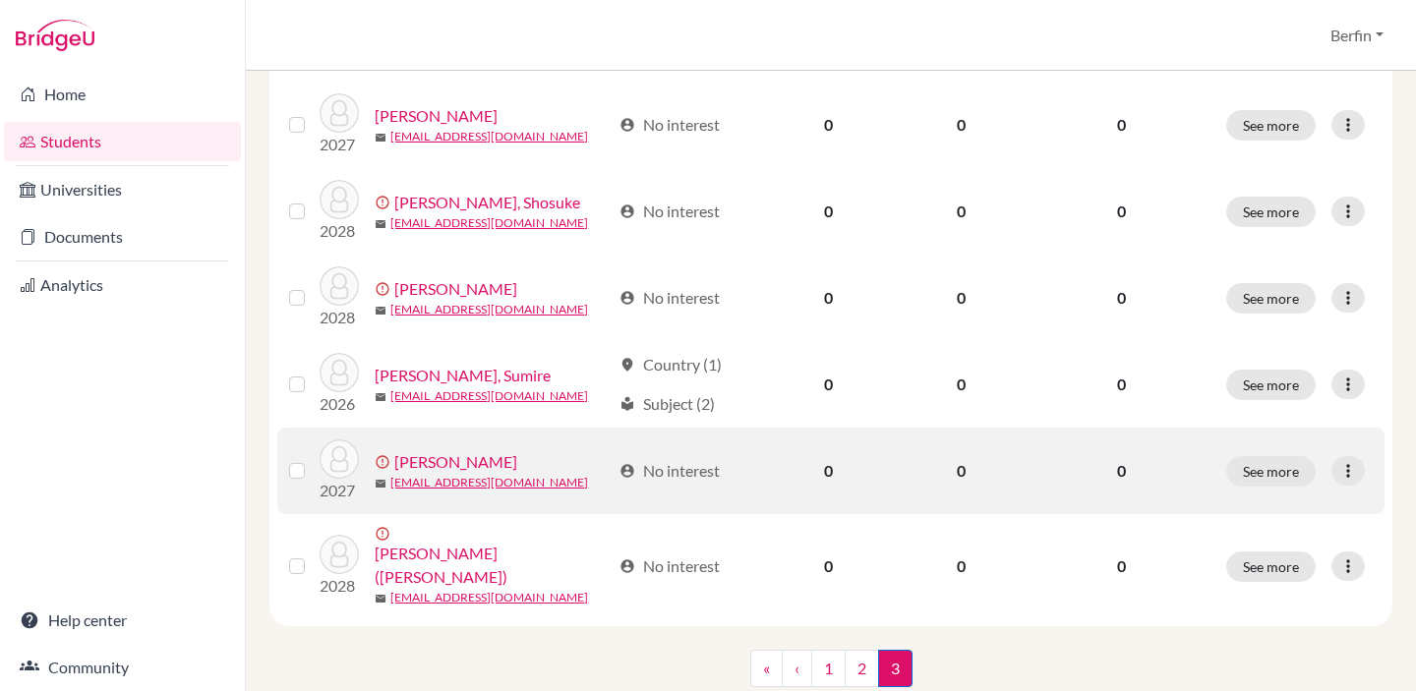
click at [462, 450] on link "Zhang, Elina" at bounding box center [455, 462] width 123 height 24
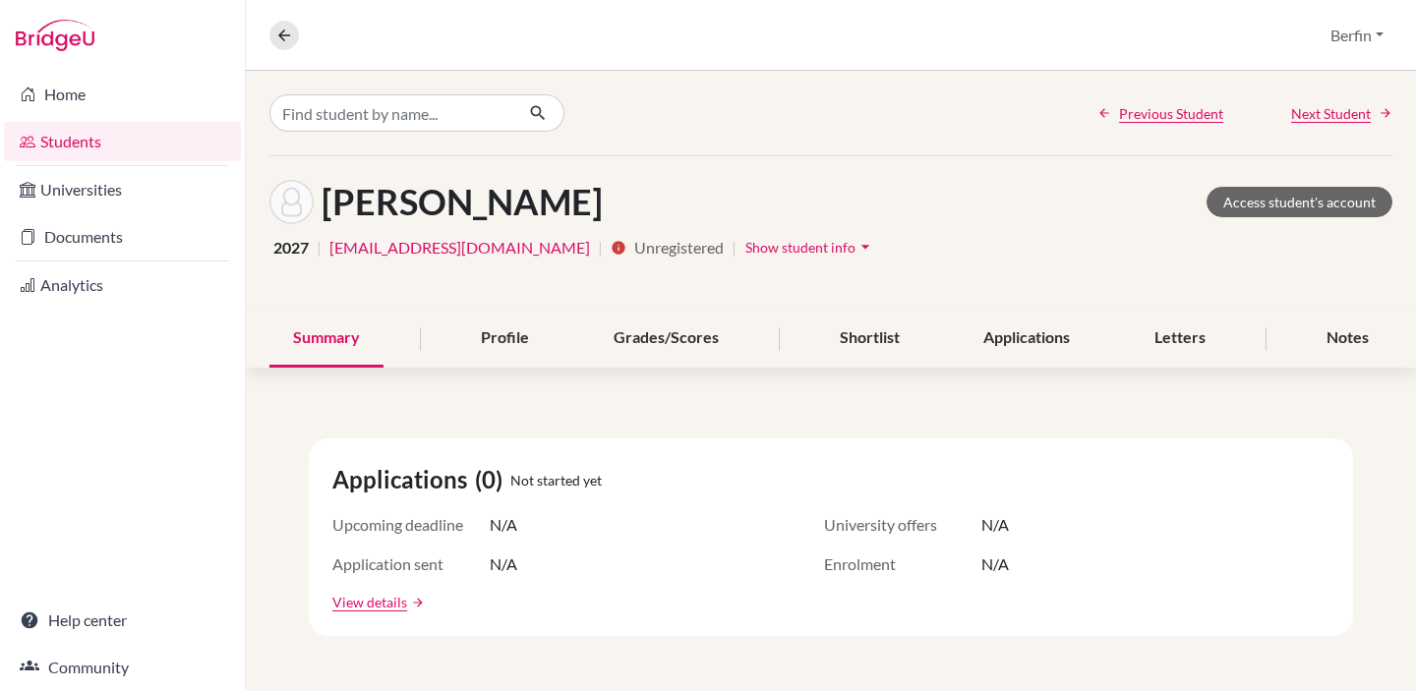
click at [611, 245] on icon "info" at bounding box center [619, 248] width 16 height 16
click at [779, 258] on div "2027 | stud.tzhang@sistokyo.jp | info Unregistered | Show student info arrow_dr…" at bounding box center [830, 247] width 1123 height 30
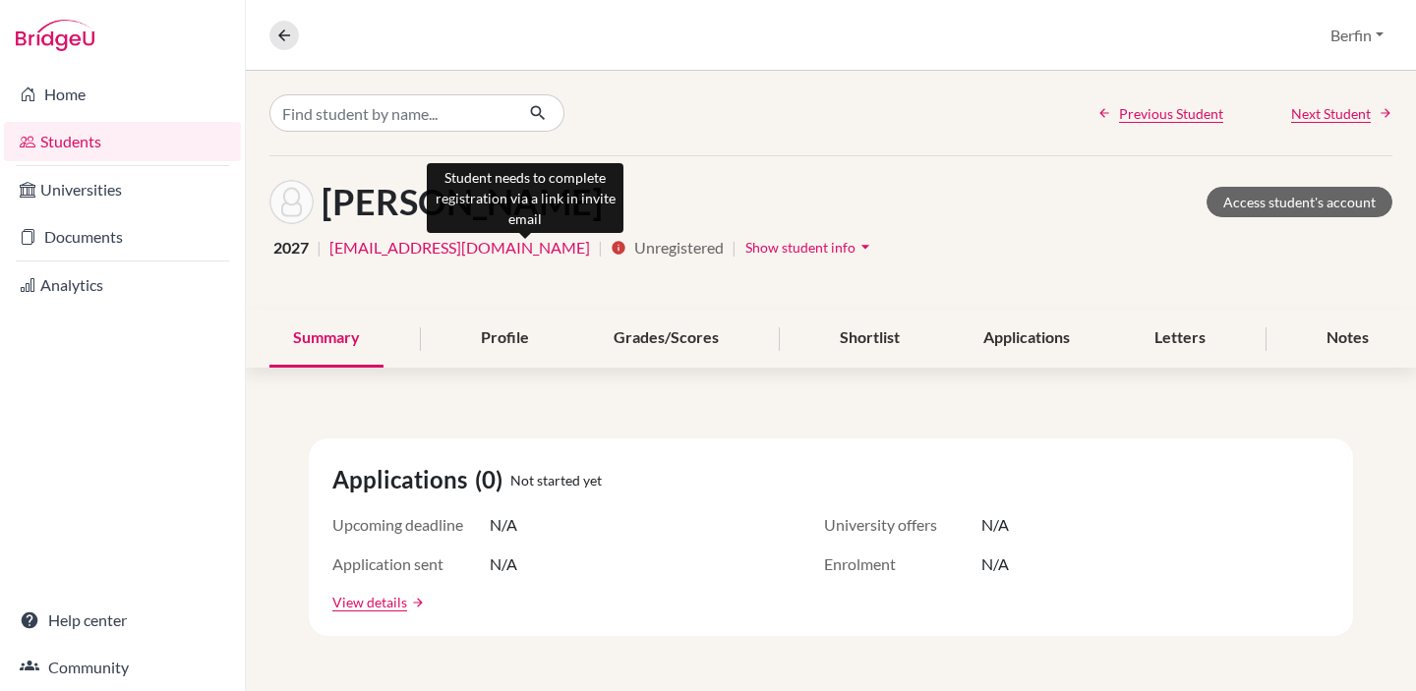
click at [611, 248] on icon "info" at bounding box center [619, 248] width 16 height 16
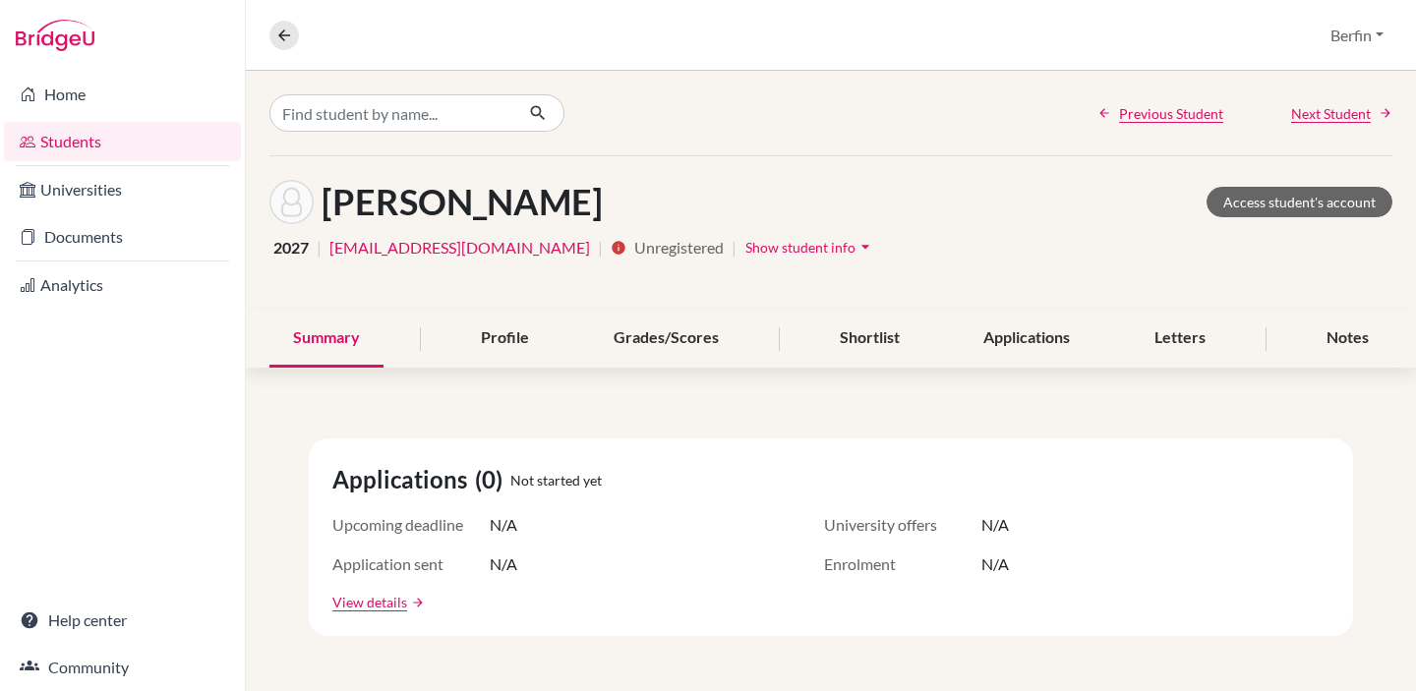
click at [634, 250] on span "Unregistered" at bounding box center [678, 248] width 89 height 24
click at [421, 291] on div "Zhang, Elina Access student's account 2027 | stud.tzhang@sistokyo.jp | info Unr…" at bounding box center [831, 232] width 1170 height 153
click at [623, 322] on div "Grades/Scores" at bounding box center [666, 339] width 152 height 58
